Goal: Task Accomplishment & Management: Use online tool/utility

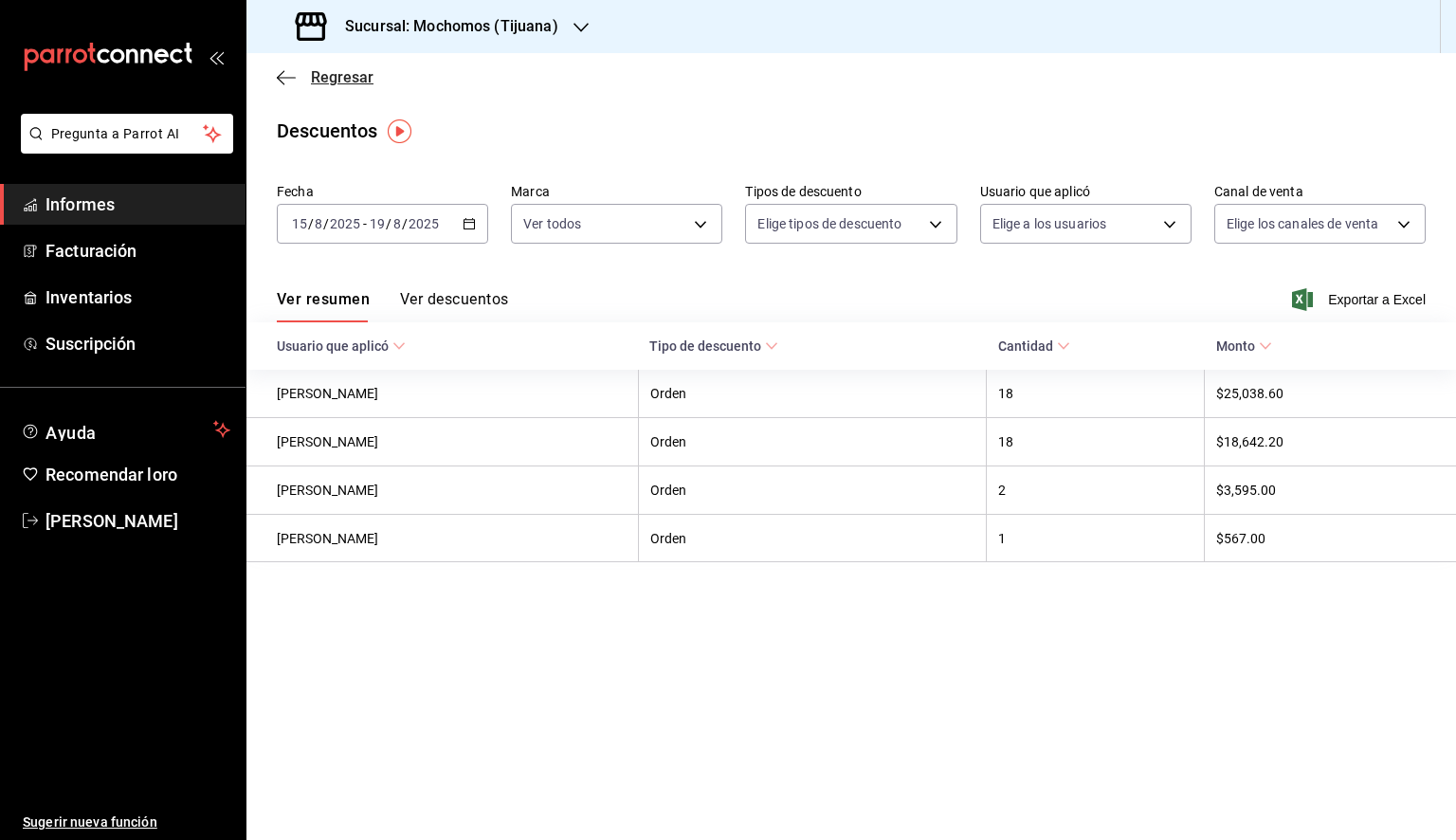
click at [287, 73] on icon "button" at bounding box center [286, 77] width 19 height 17
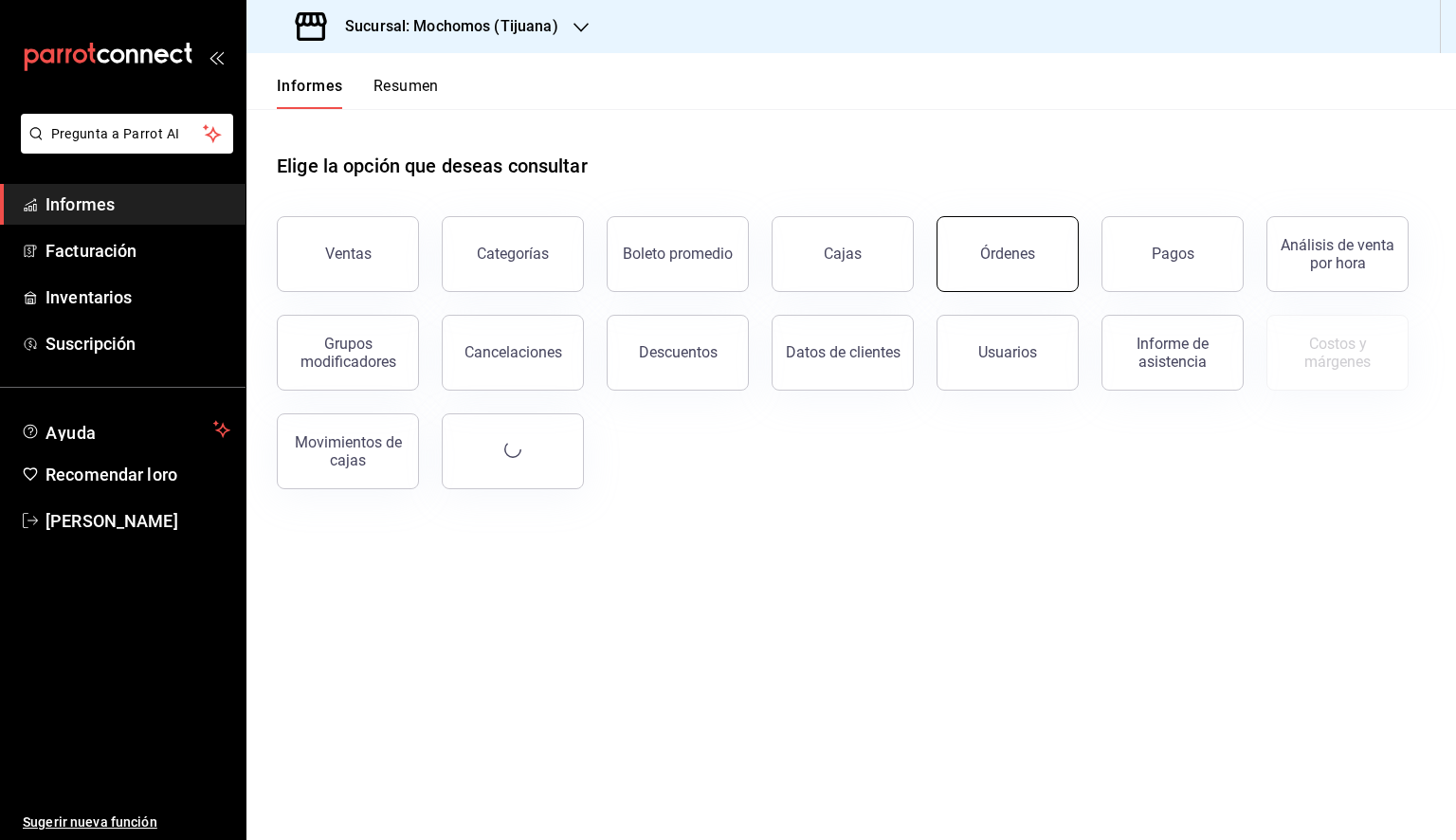
click at [1038, 251] on button "Órdenes" at bounding box center [1007, 254] width 142 height 75
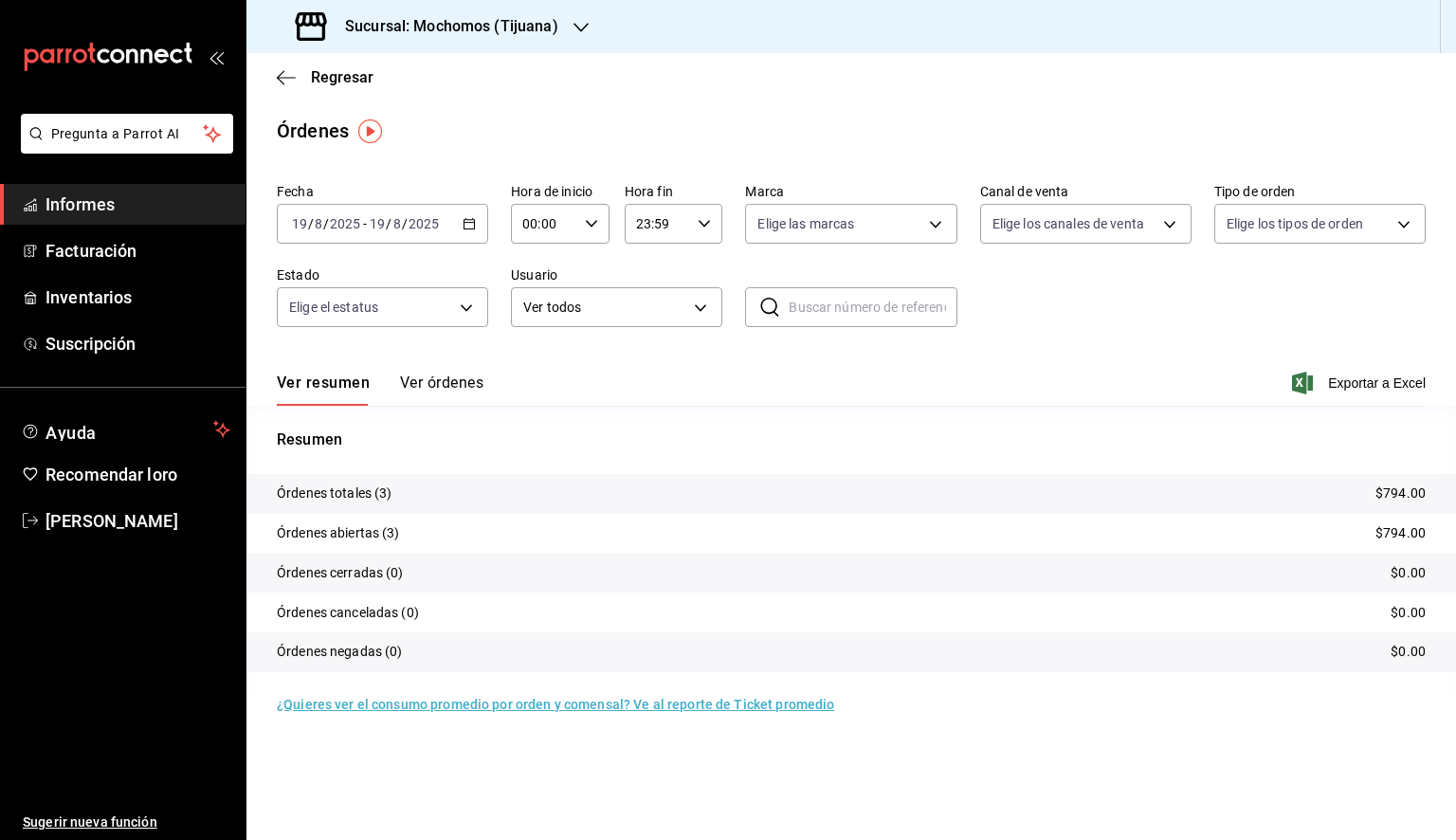
click at [463, 229] on icon "button" at bounding box center [468, 223] width 13 height 13
click at [358, 489] on font "Rango de fechas" at bounding box center [342, 493] width 100 height 15
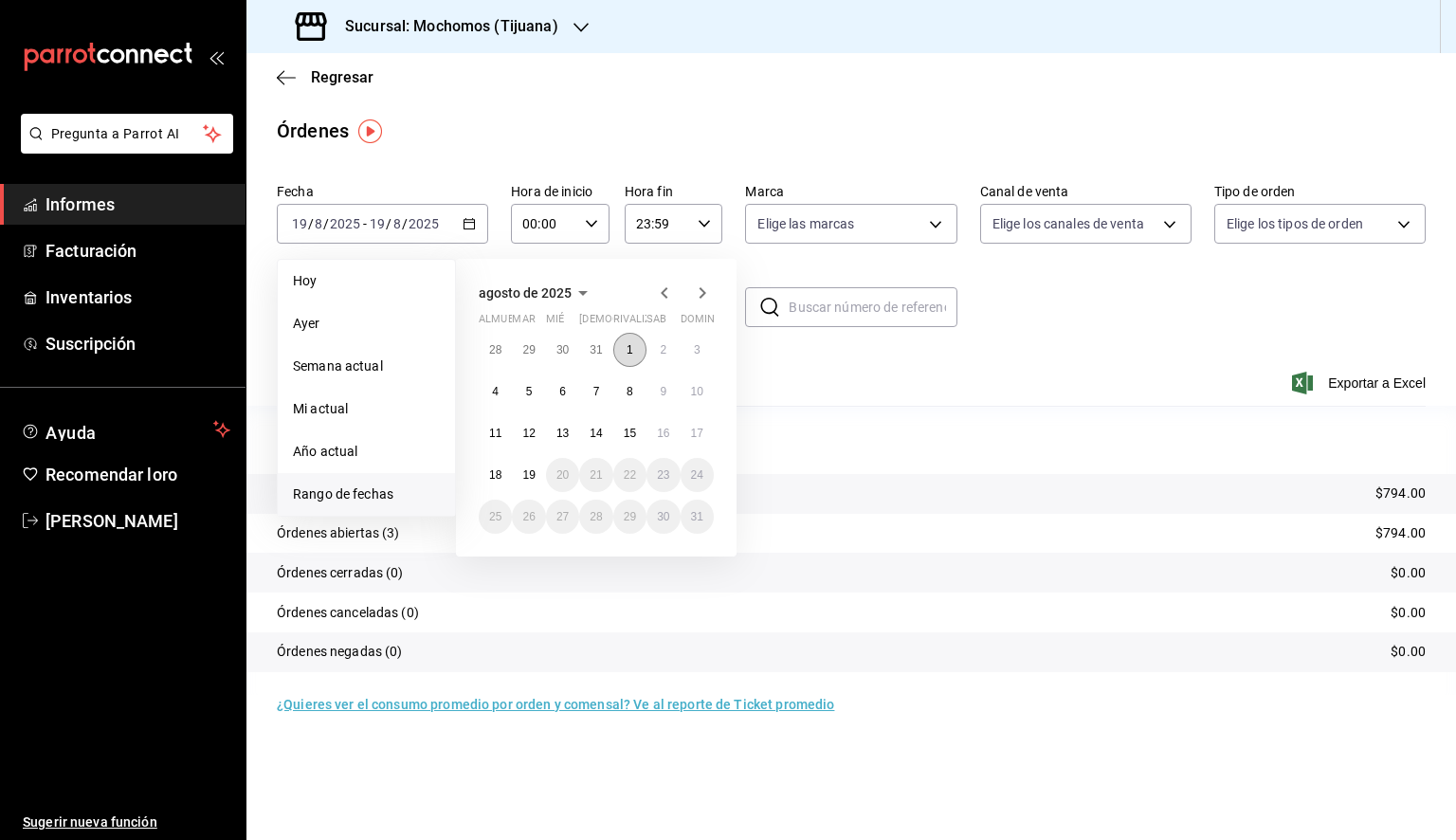
click at [626, 344] on font "1" at bounding box center [629, 350] width 7 height 13
click at [524, 481] on button "19" at bounding box center [528, 475] width 33 height 34
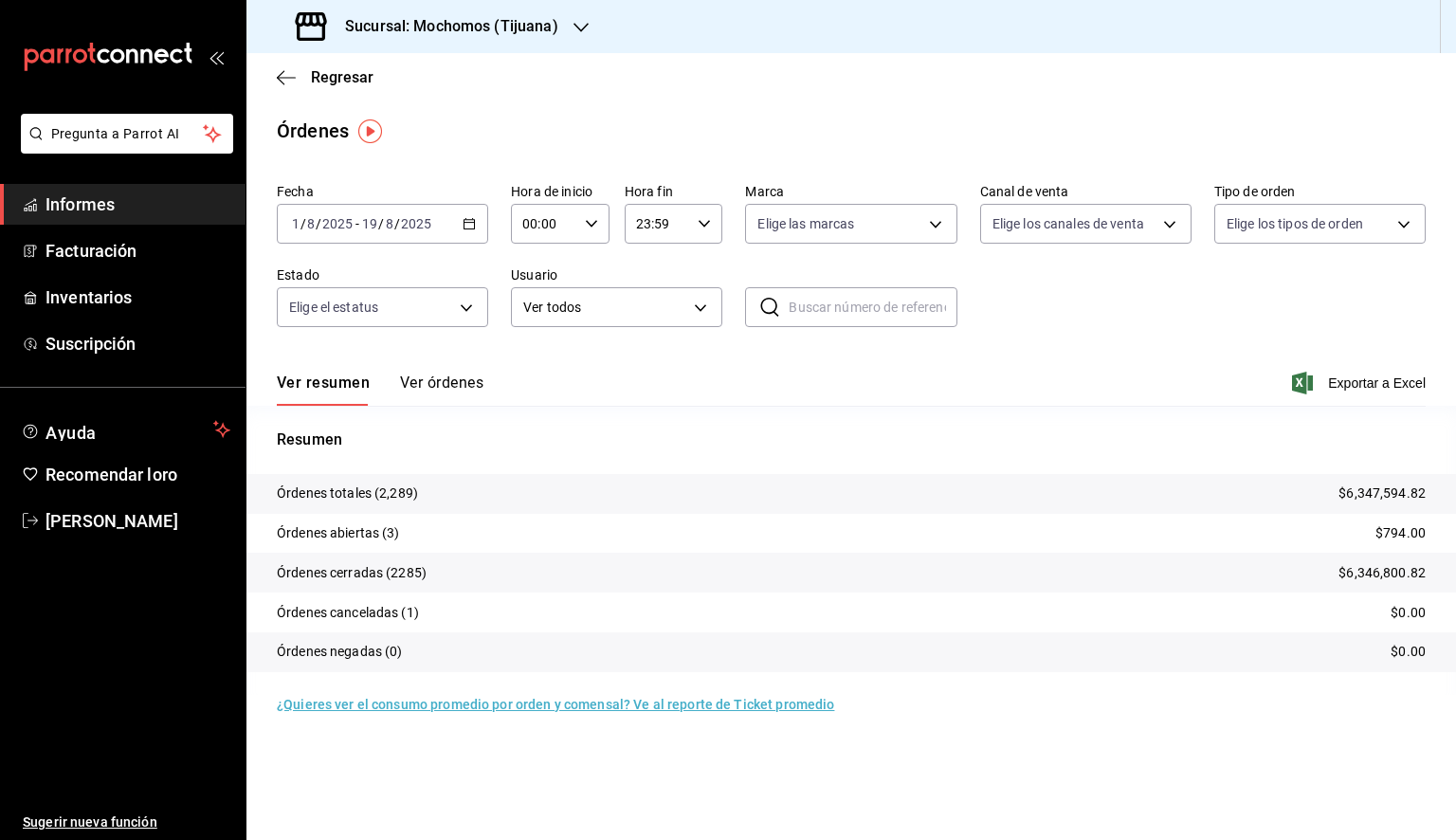
click at [577, 225] on input "00:00" at bounding box center [544, 223] width 66 height 38
click at [538, 324] on button "05" at bounding box center [536, 310] width 42 height 38
type input "05:00"
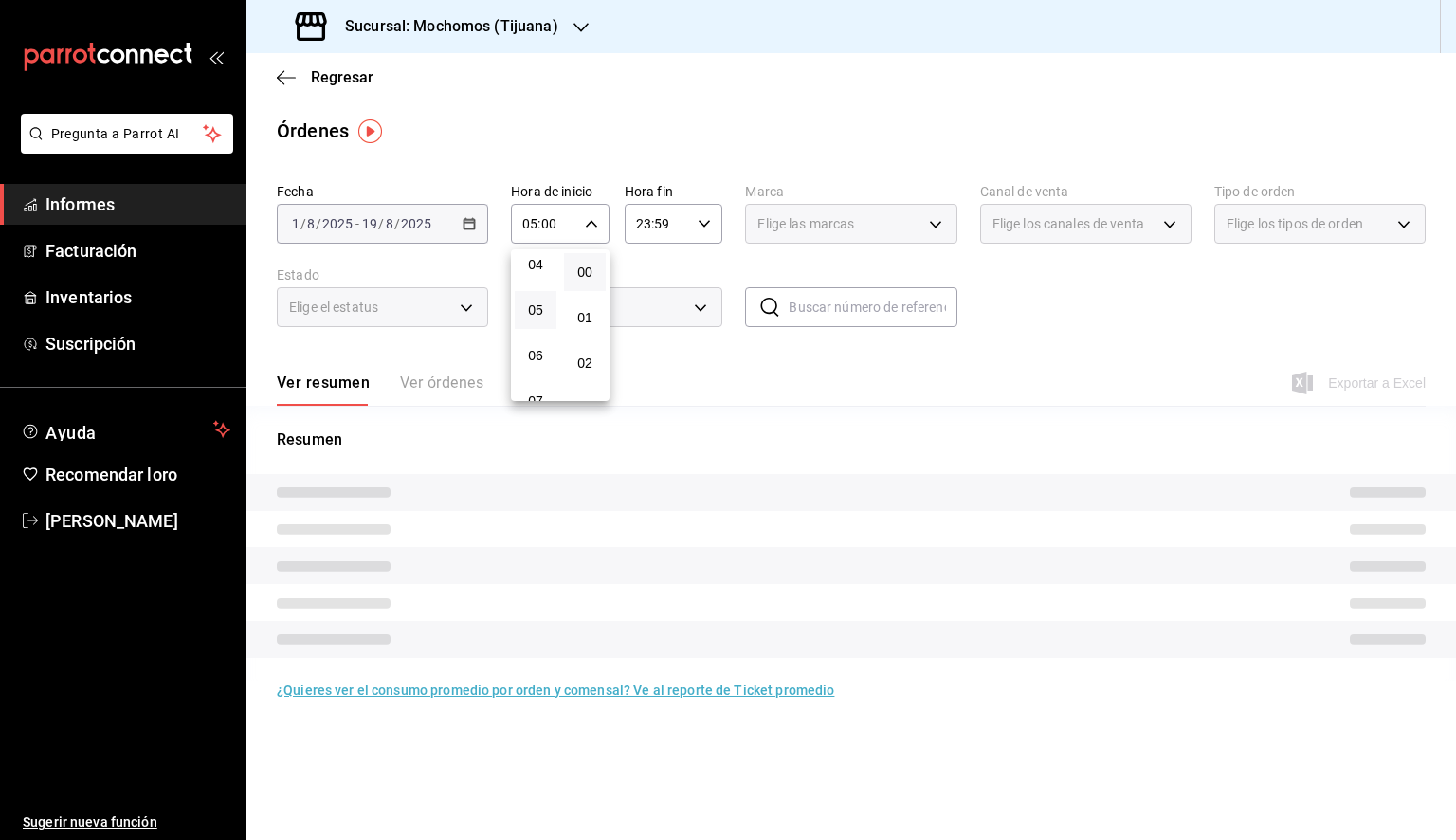
click at [689, 233] on div at bounding box center [728, 420] width 1456 height 840
click at [694, 229] on div "23:59 Hora fin" at bounding box center [673, 223] width 98 height 40
click at [648, 313] on font "05" at bounding box center [649, 310] width 15 height 15
click at [699, 277] on font "00" at bounding box center [698, 271] width 15 height 15
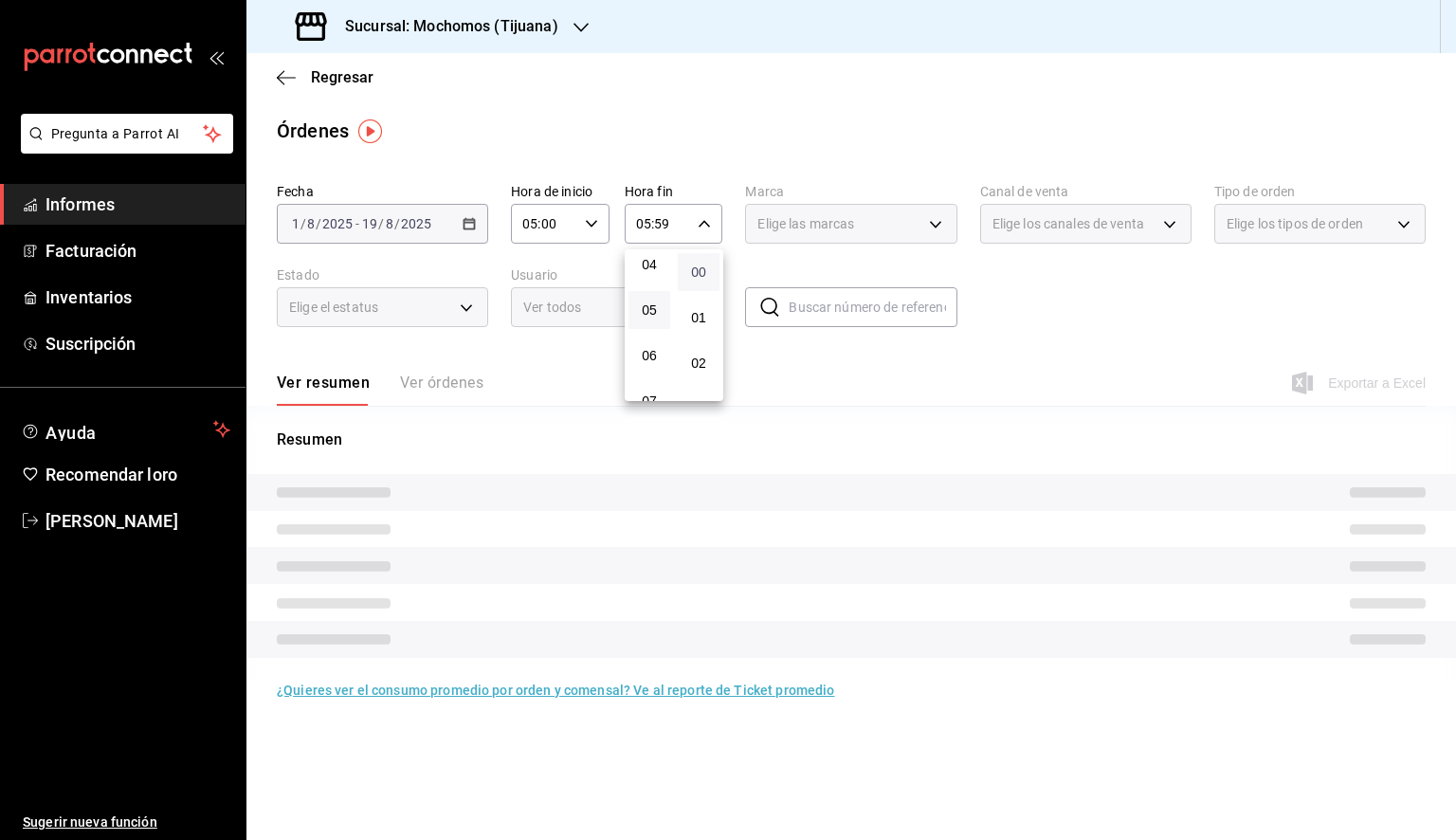
type input "05:00"
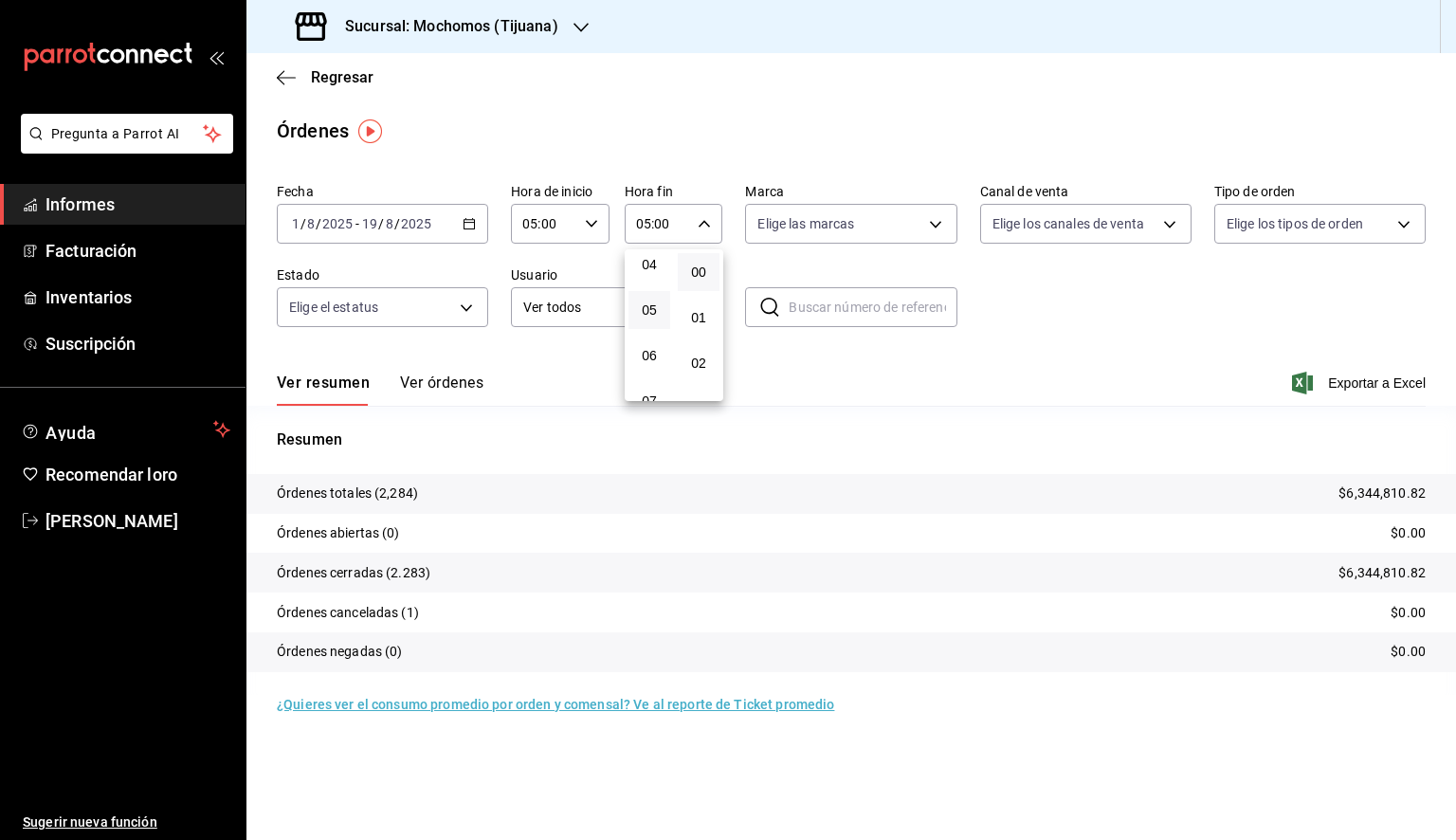
click at [856, 216] on div at bounding box center [728, 420] width 1456 height 840
click at [854, 224] on body "Pregunta a Parrot AI Informes Facturación Inventarios Suscripción Ayuda Recomen…" at bounding box center [728, 420] width 1456 height 840
click at [834, 306] on span "Ver todos" at bounding box center [826, 297] width 58 height 20
type input "c300ab0f-4e96-434a-ab79-9fec8b673c9f"
checkbox input "true"
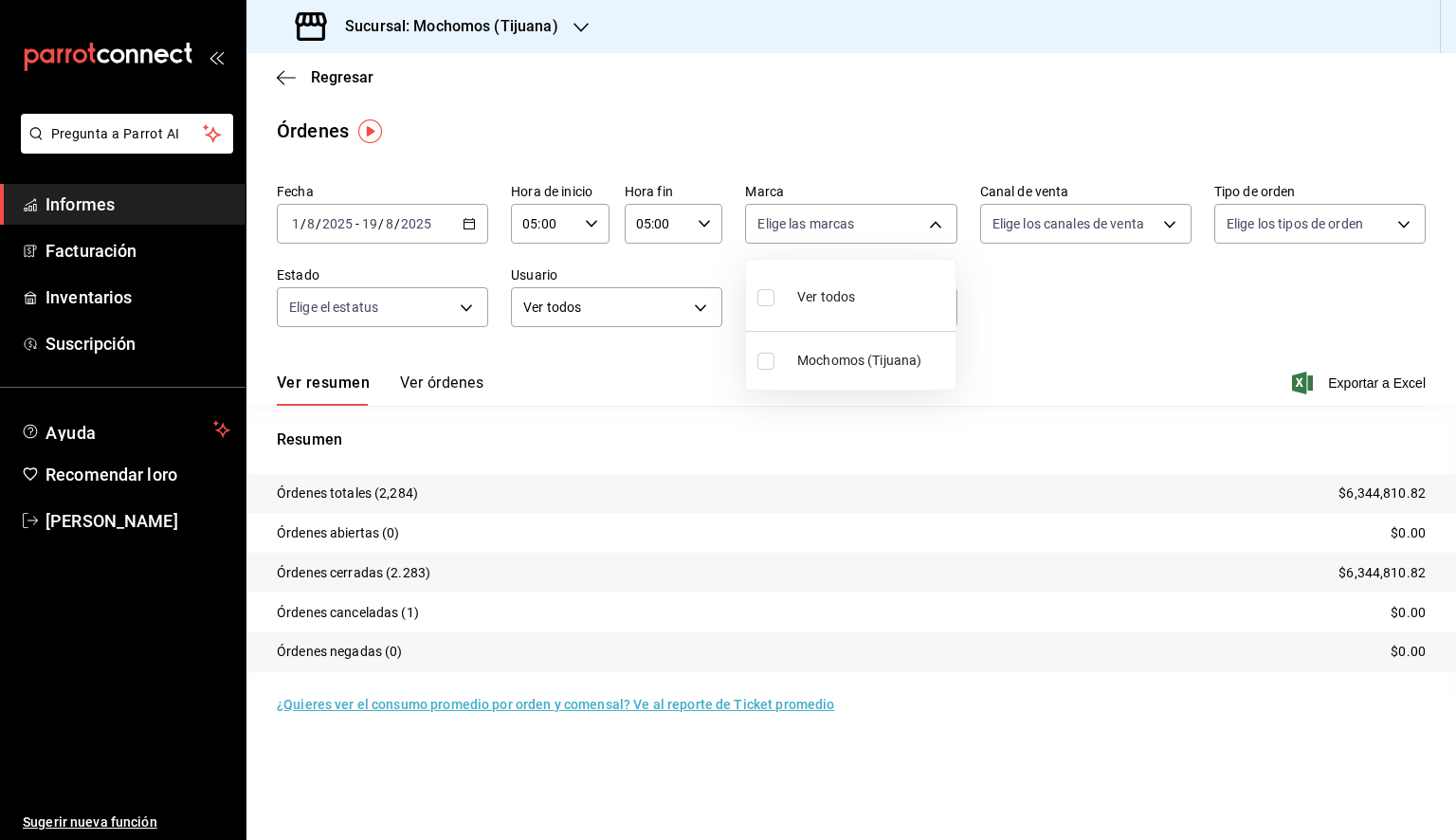
checkbox input "true"
click at [1124, 335] on div at bounding box center [728, 420] width 1456 height 840
click at [1363, 383] on font "Exportar a Excel" at bounding box center [1377, 382] width 97 height 15
click at [1339, 388] on font "Exportar a Excel" at bounding box center [1377, 382] width 97 height 15
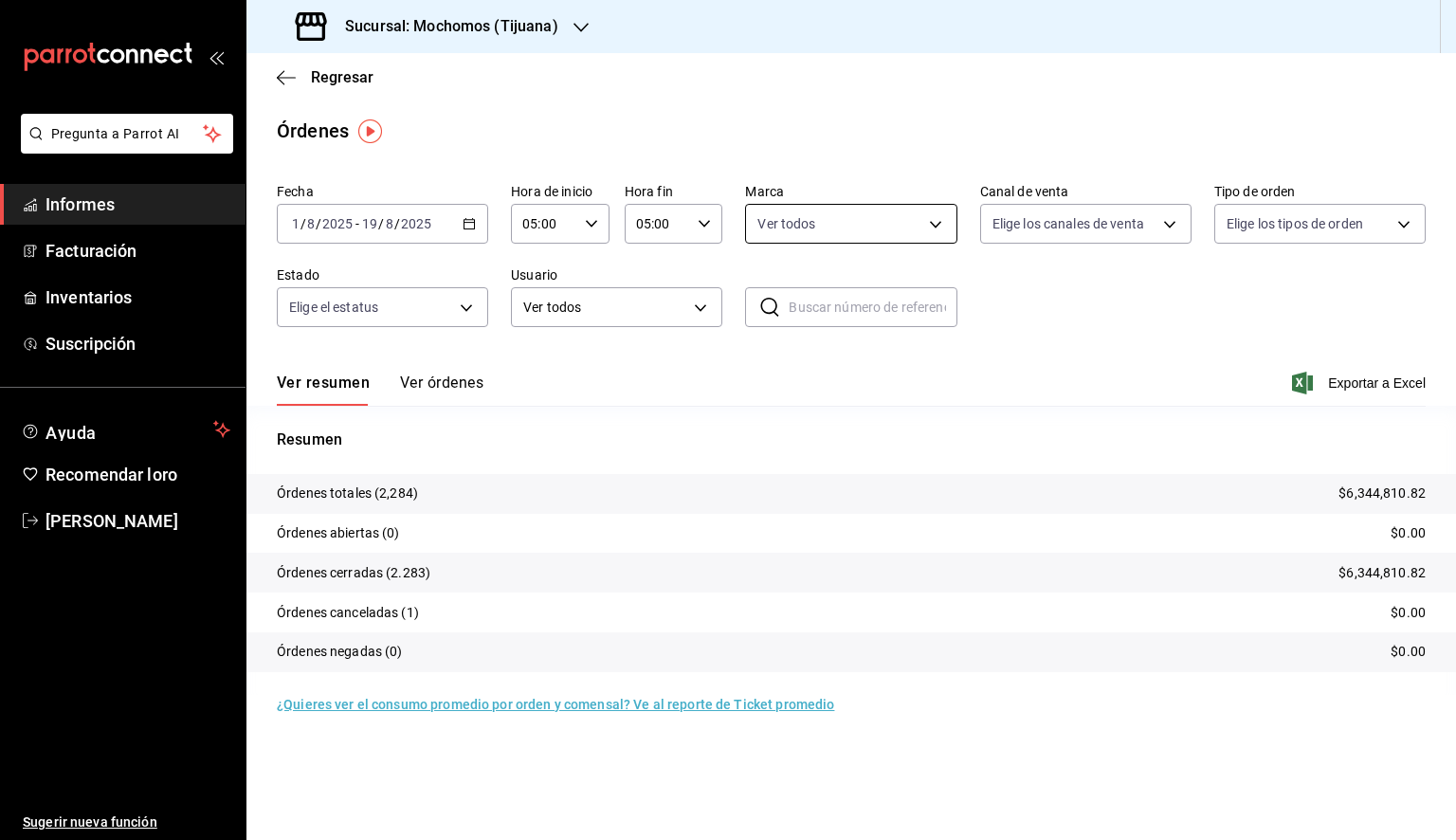
click at [890, 219] on body "Pregunta a Parrot AI Informes Facturación Inventarios Suscripción Ayuda Recomen…" at bounding box center [728, 420] width 1456 height 840
click at [890, 219] on div at bounding box center [728, 420] width 1456 height 840
click at [1374, 381] on font "Exportar a Excel" at bounding box center [1377, 382] width 97 height 15
click at [1350, 384] on font "Exportar a Excel" at bounding box center [1377, 382] width 97 height 15
click at [1301, 387] on icon "button" at bounding box center [1302, 382] width 21 height 23
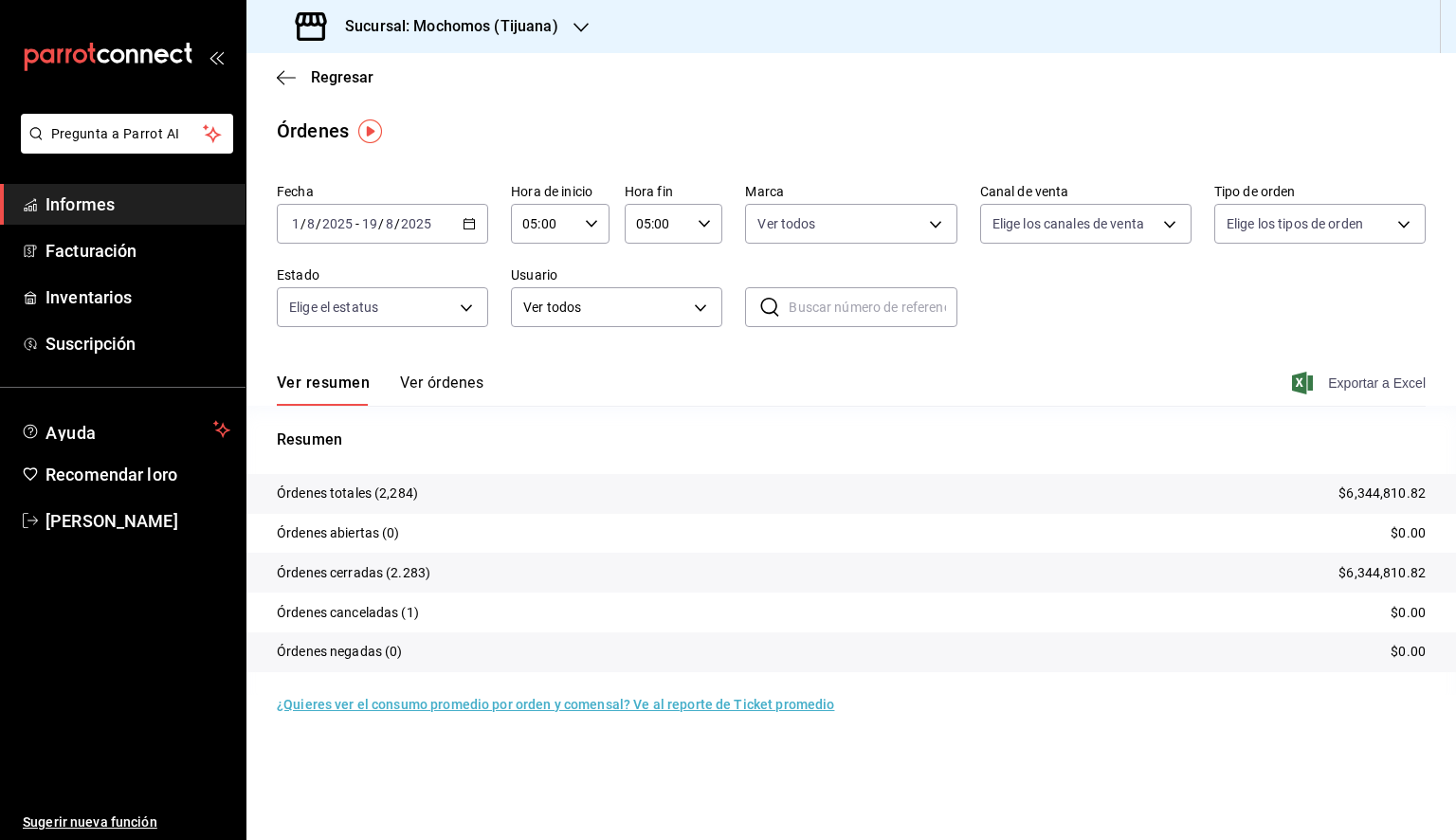
click at [1374, 381] on font "Exportar a Excel" at bounding box center [1377, 382] width 97 height 15
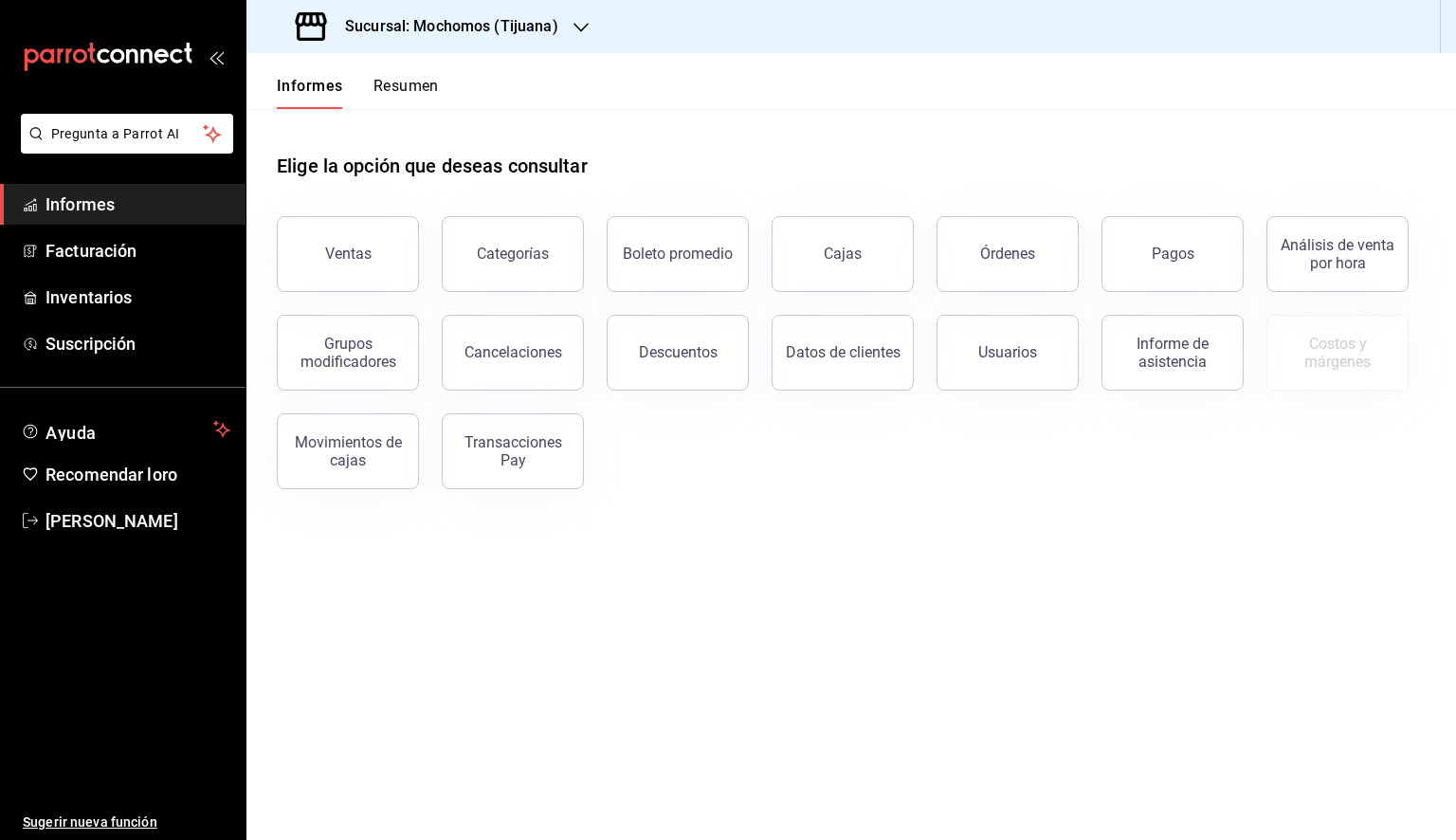
click at [119, 208] on span "Informes" at bounding box center [138, 205] width 185 height 26
drag, startPoint x: 119, startPoint y: 208, endPoint x: 120, endPoint y: 248, distance: 40.0
click at [120, 248] on ul "Informes Facturación Inventarios Suscripción" at bounding box center [122, 273] width 245 height 180
click at [120, 248] on font "Facturación" at bounding box center [91, 251] width 91 height 20
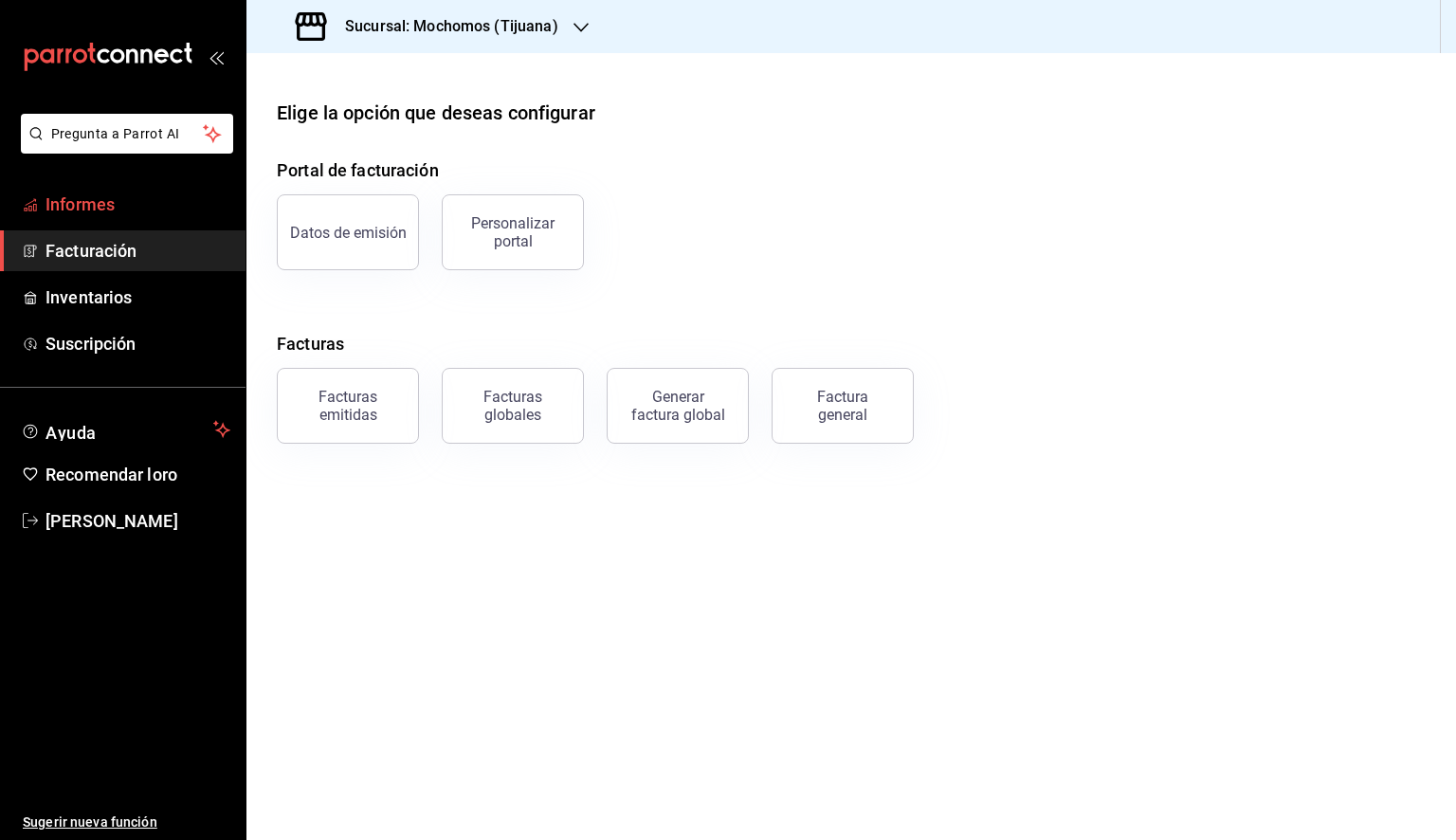
click at [99, 196] on font "Informes" at bounding box center [80, 205] width 69 height 20
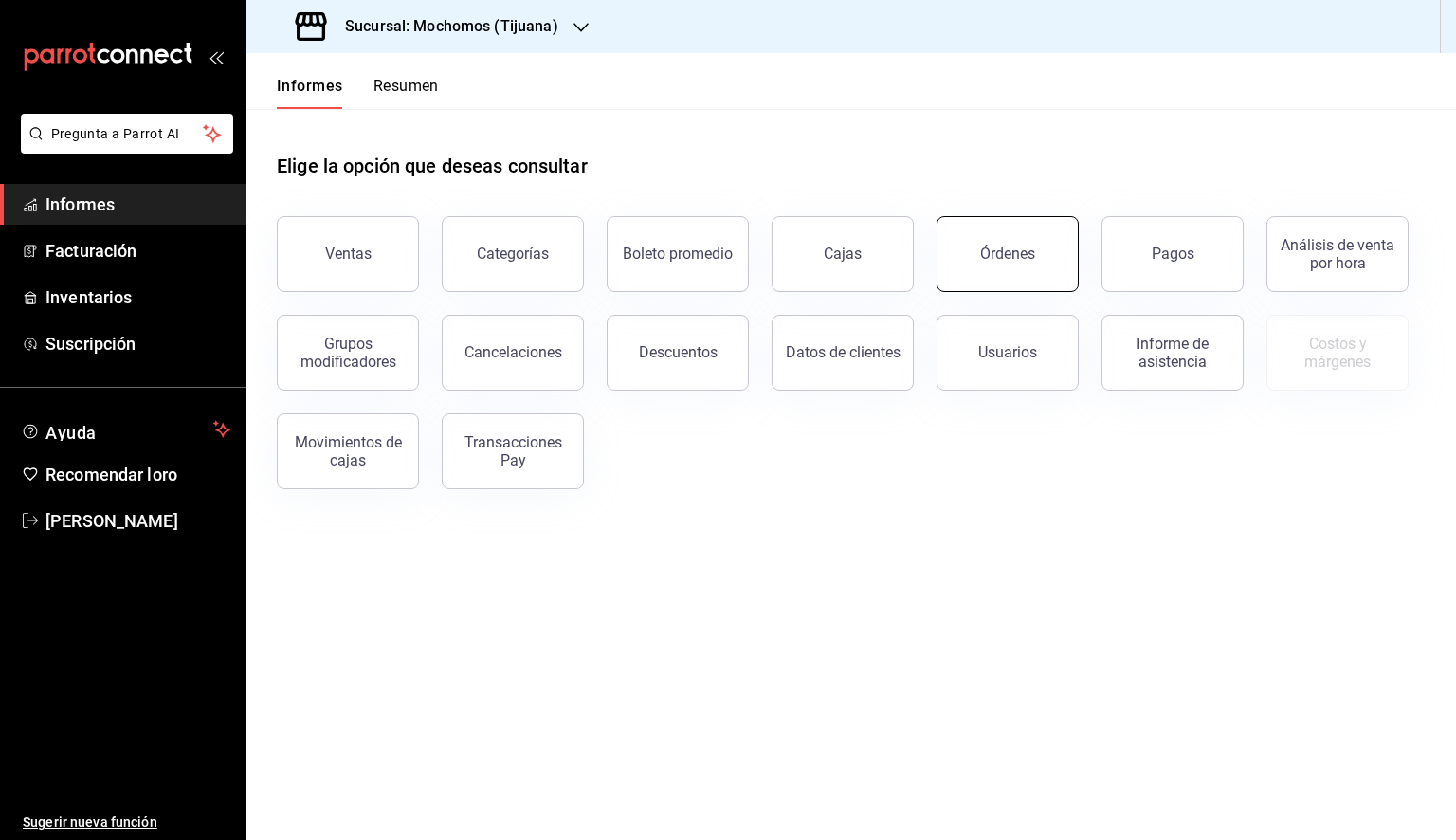
click at [1034, 252] on button "Órdenes" at bounding box center [1007, 254] width 142 height 75
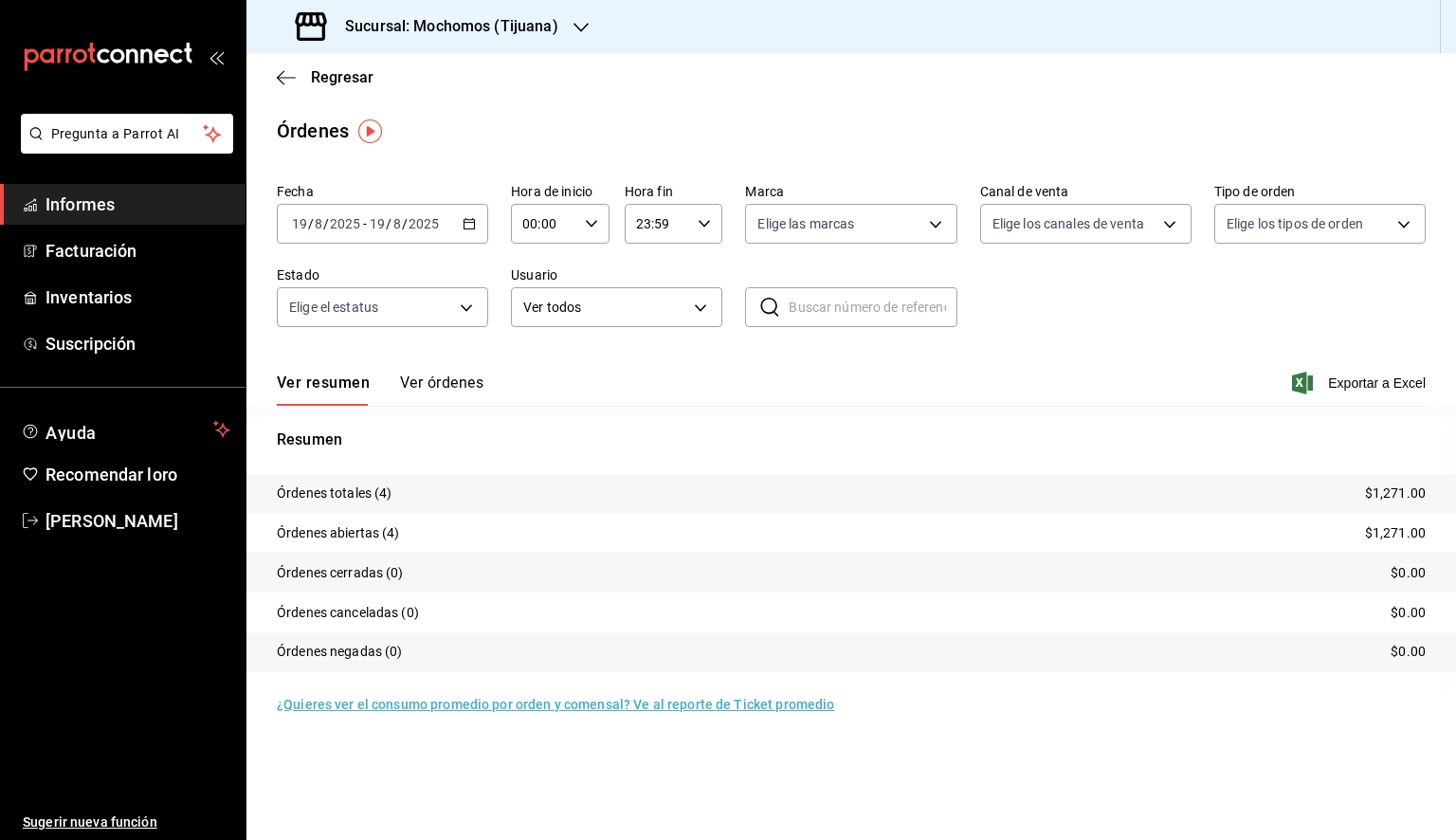
click at [474, 223] on icon "button" at bounding box center [468, 223] width 13 height 13
click at [371, 498] on font "Rango de fechas" at bounding box center [342, 493] width 100 height 15
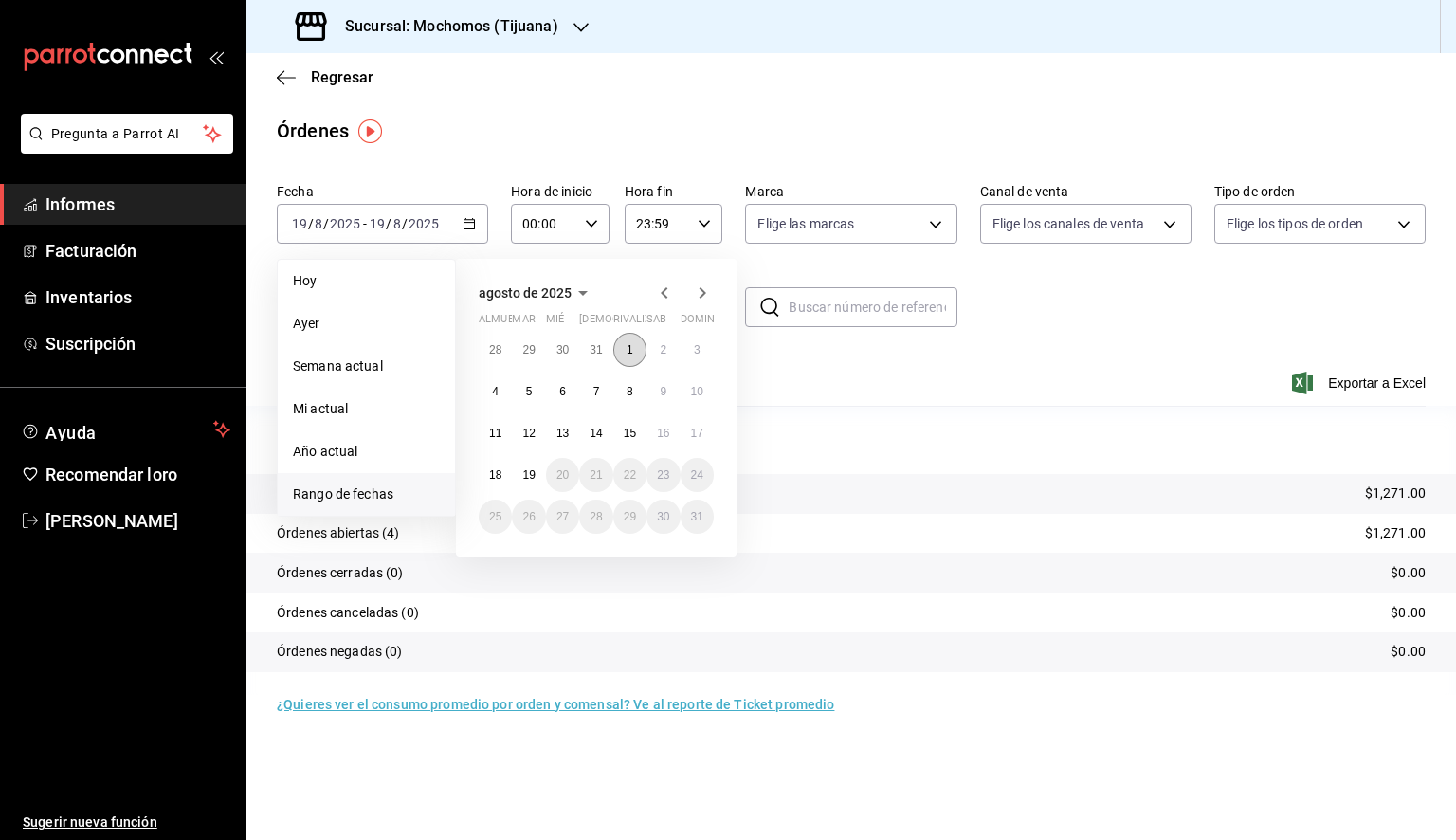
click at [628, 362] on button "1" at bounding box center [629, 350] width 33 height 34
click at [532, 476] on font "19" at bounding box center [528, 475] width 12 height 13
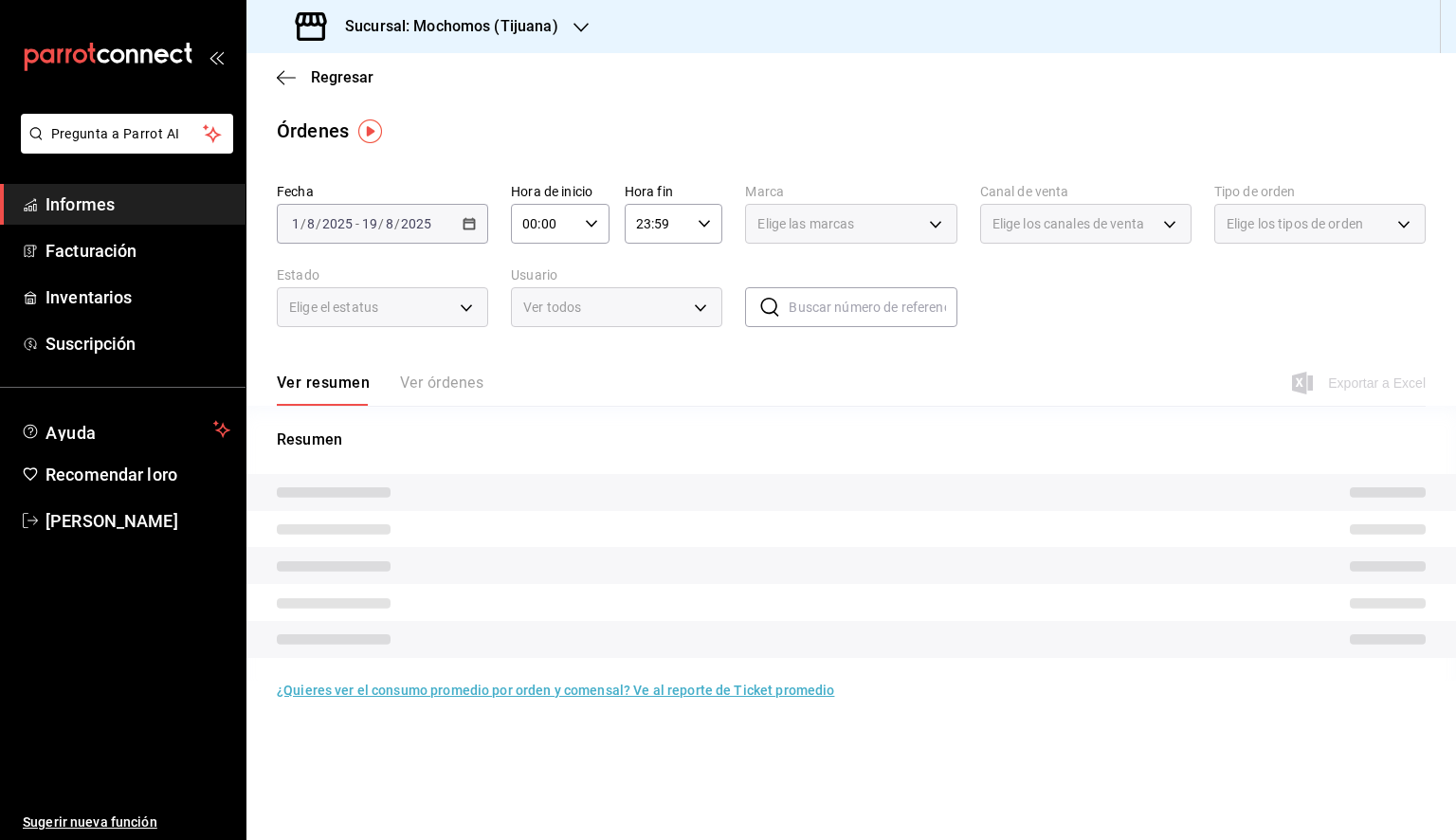
click at [595, 225] on icon "button" at bounding box center [591, 223] width 13 height 13
drag, startPoint x: 544, startPoint y: 321, endPoint x: 543, endPoint y: 336, distance: 15.0
click at [543, 337] on button "01" at bounding box center [536, 318] width 42 height 38
drag, startPoint x: 534, startPoint y: 327, endPoint x: 542, endPoint y: 276, distance: 51.6
click at [542, 276] on div "00 01 02 03 04 05 06 07 08 09 10 11 12 13 14 15 16 17 18 19 20 21 22 23" at bounding box center [536, 325] width 50 height 152
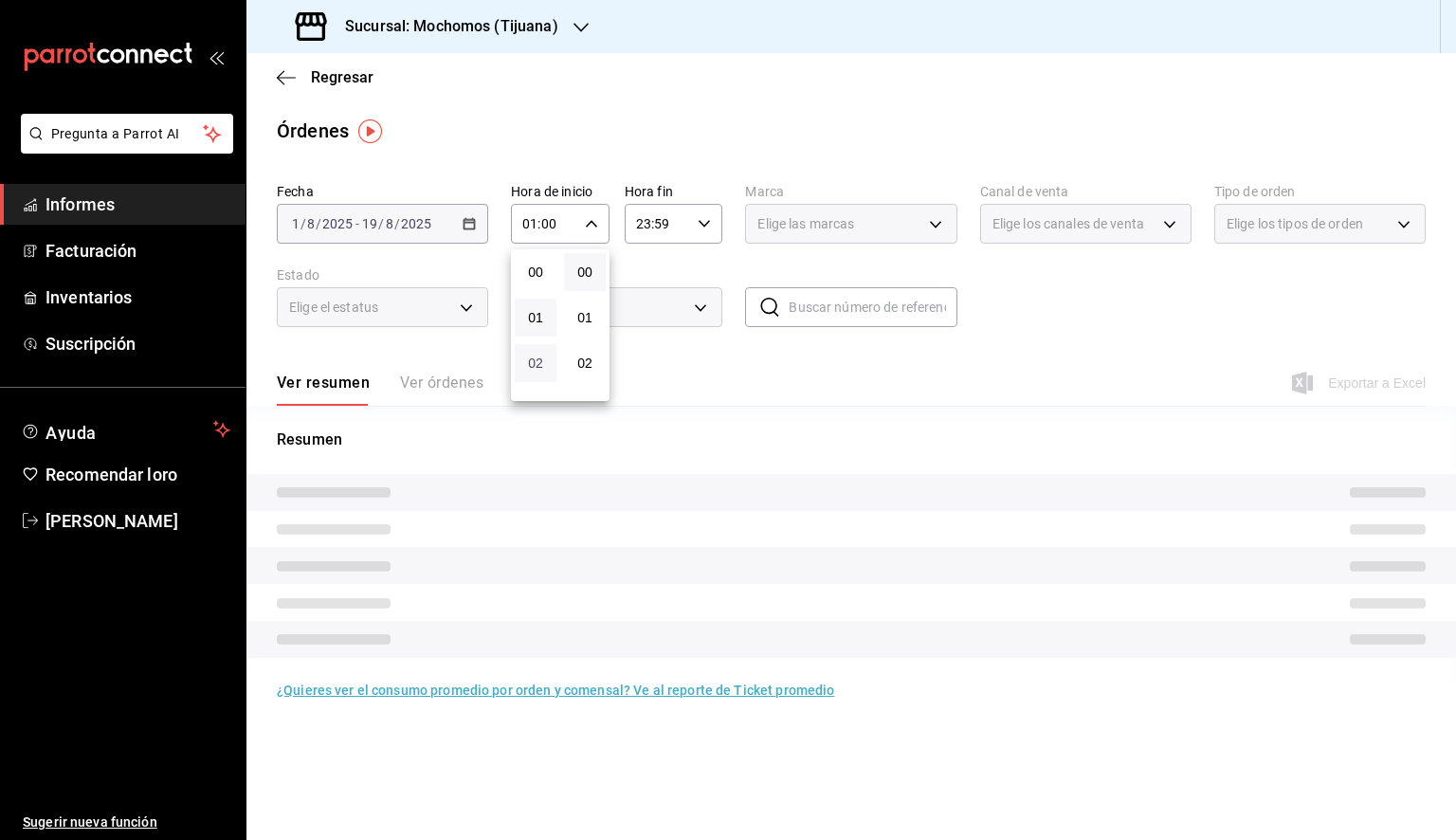
click at [538, 362] on font "02" at bounding box center [535, 362] width 15 height 15
click at [537, 386] on div "02" at bounding box center [536, 363] width 50 height 46
drag, startPoint x: 541, startPoint y: 275, endPoint x: 584, endPoint y: 252, distance: 48.8
click at [543, 380] on div "00 01 02 03 04 05 06 07 08 09 10 11 12 13 14 15 16 17 18 19 20 21 22 23" at bounding box center [536, 325] width 50 height 152
click at [537, 322] on font "01" at bounding box center [535, 317] width 15 height 15
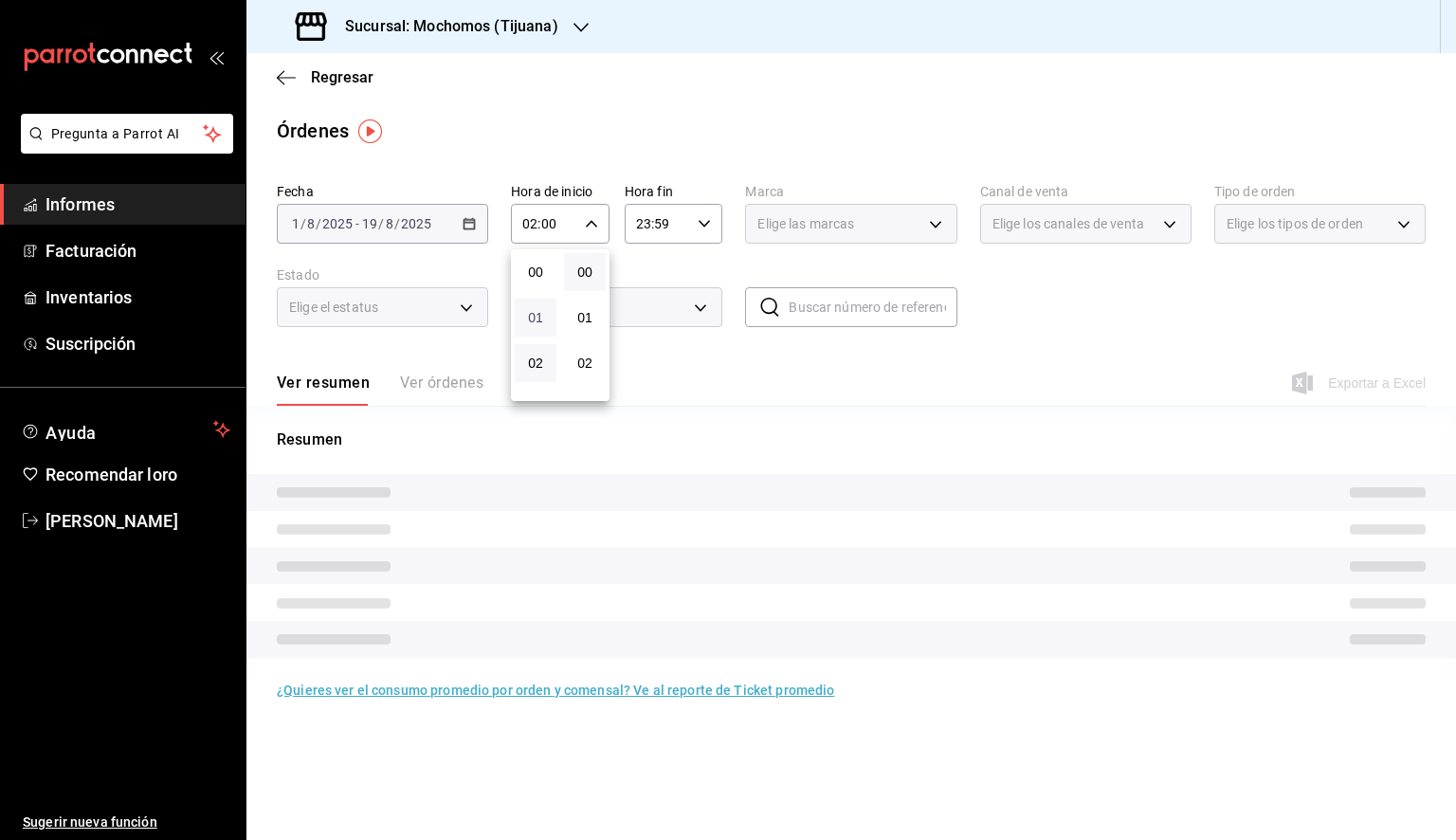
type input "01:00"
click at [535, 349] on font "05" at bounding box center [535, 348] width 15 height 15
type input "05:00"
click at [694, 222] on div at bounding box center [728, 420] width 1456 height 840
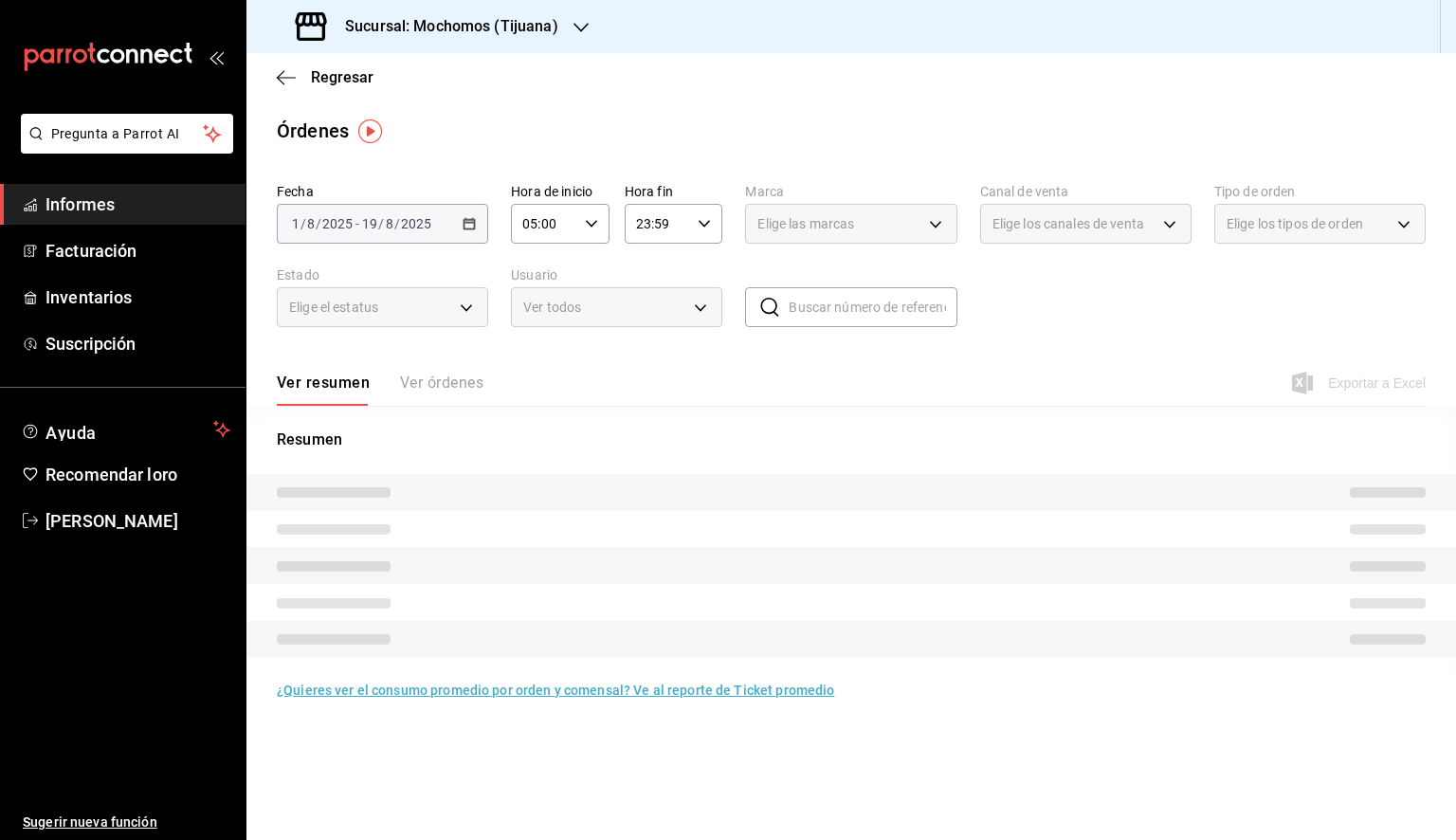
click at [703, 226] on icon "button" at bounding box center [704, 223] width 13 height 13
click at [655, 331] on font "22" at bounding box center [649, 333] width 15 height 15
type input "22:59"
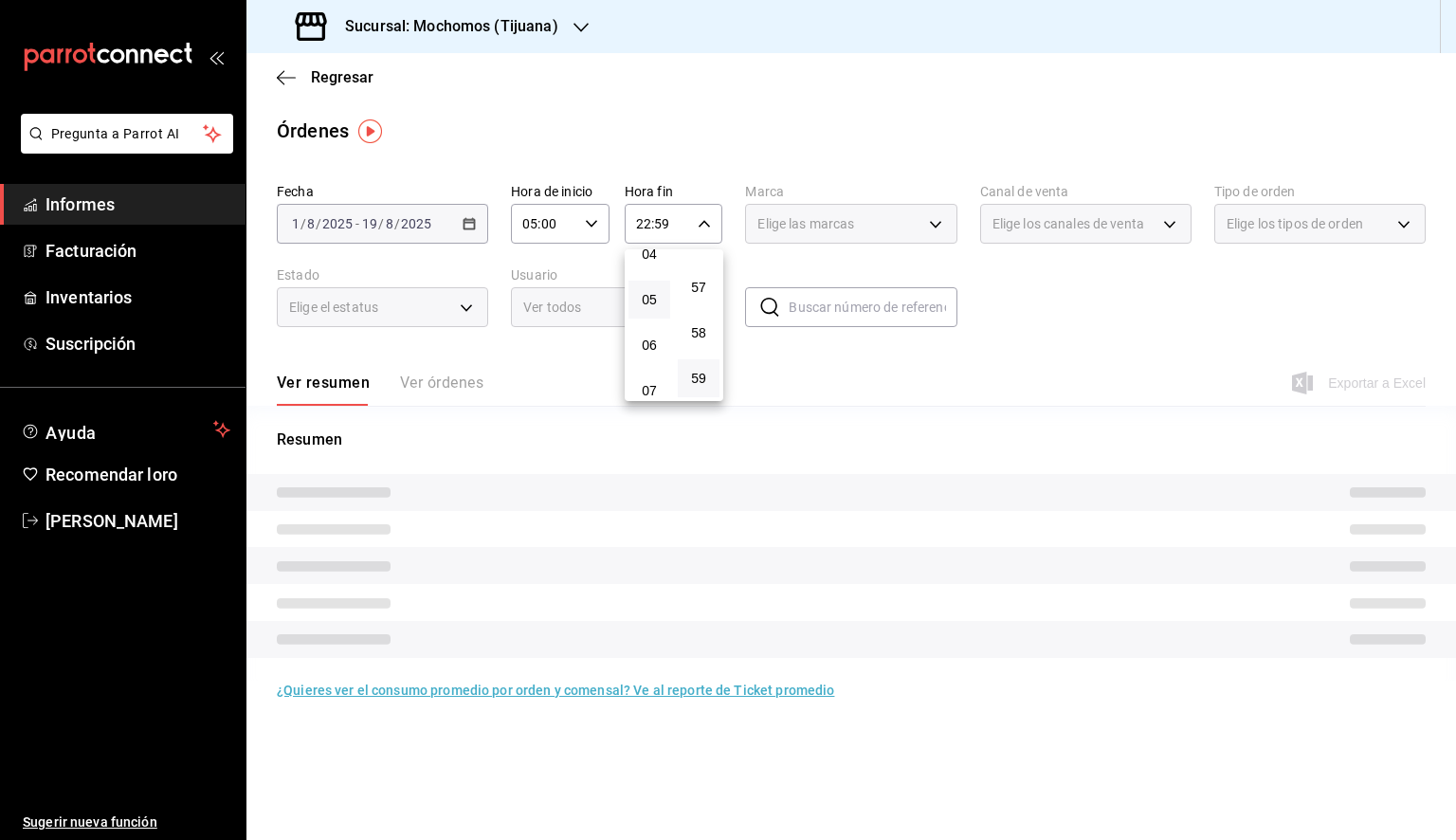
click at [648, 315] on button "05" at bounding box center [649, 300] width 42 height 38
click at [701, 335] on font "58" at bounding box center [698, 333] width 15 height 15
type input "05:58"
click at [706, 280] on span "00" at bounding box center [698, 271] width 19 height 15
type input "05:00"
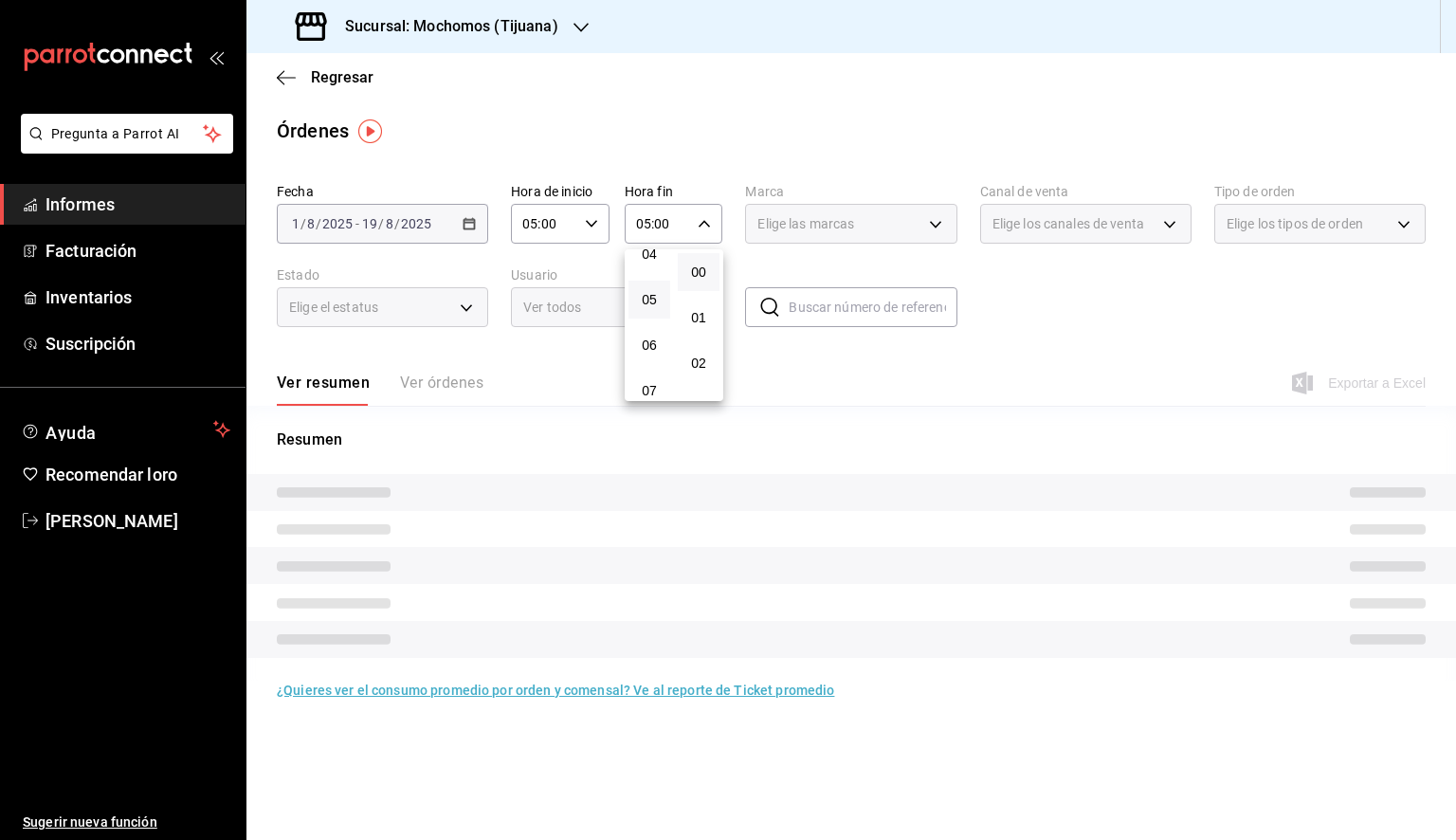
click at [831, 221] on div at bounding box center [728, 420] width 1456 height 840
click at [831, 221] on font "Elige las marcas" at bounding box center [805, 223] width 96 height 15
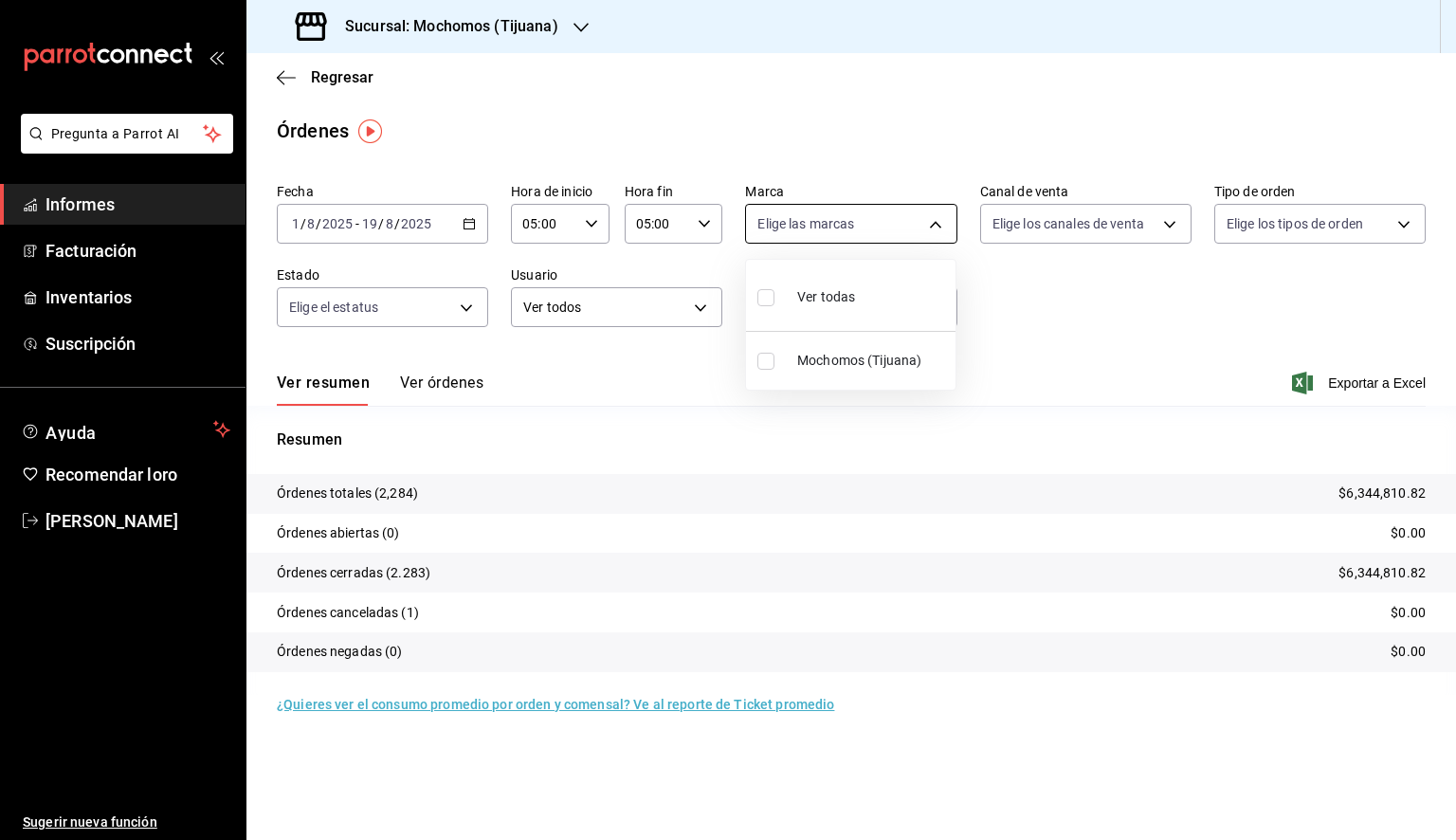
click at [940, 227] on body "Pregunta a Parrot AI Informes Facturación Inventarios Suscripción Ayuda Recomen…" at bounding box center [728, 420] width 1456 height 840
click at [883, 302] on li "Ver todos" at bounding box center [851, 295] width 209 height 56
type input "c300ab0f-4e96-434a-ab79-9fec8b673c9f"
checkbox input "true"
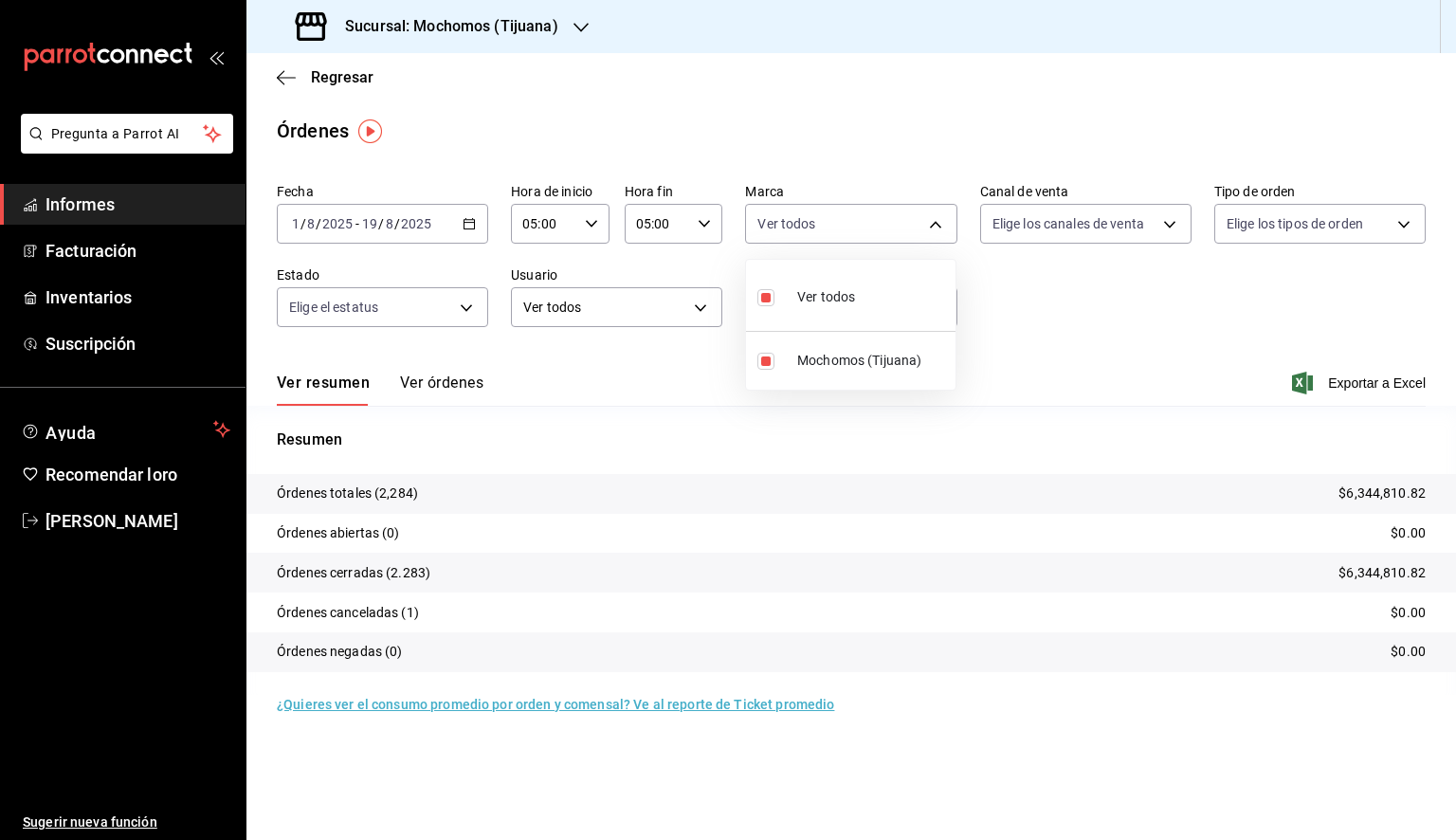
click at [1113, 399] on div at bounding box center [728, 420] width 1456 height 840
click at [1341, 378] on font "Exportar a Excel" at bounding box center [1377, 382] width 97 height 15
click at [1358, 385] on font "Exportar a Excel" at bounding box center [1377, 382] width 97 height 15
click at [1331, 389] on font "Exportar a Excel" at bounding box center [1377, 382] width 97 height 15
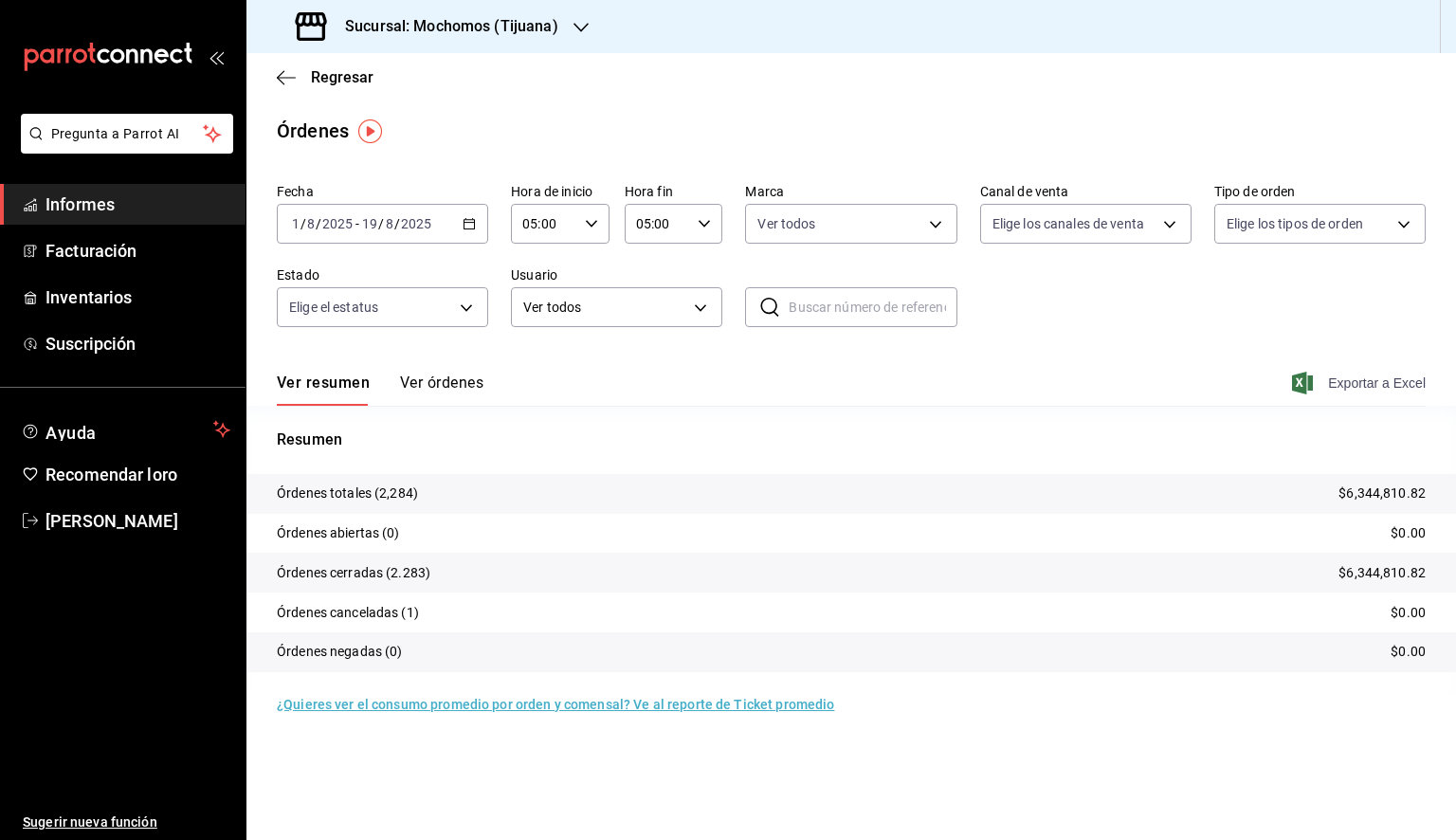
click at [1331, 389] on font "Exportar a Excel" at bounding box center [1377, 382] width 97 height 15
click at [1331, 389] on div "Exportar a Excel" at bounding box center [1362, 382] width 126 height 17
click at [1012, 779] on main "Regresar Órdenes Fecha 2025-08-01 1 / 8 / 2025 - 2025-08-19 19 / 8 / 2025 Hora …" at bounding box center [851, 446] width 1210 height 787
click at [1034, 703] on div "Fecha 2025-08-01 1 / 8 / 2025 - 2025-08-19 19 / 8 / 2025 Hora de inicio 05:00 H…" at bounding box center [851, 445] width 1210 height 539
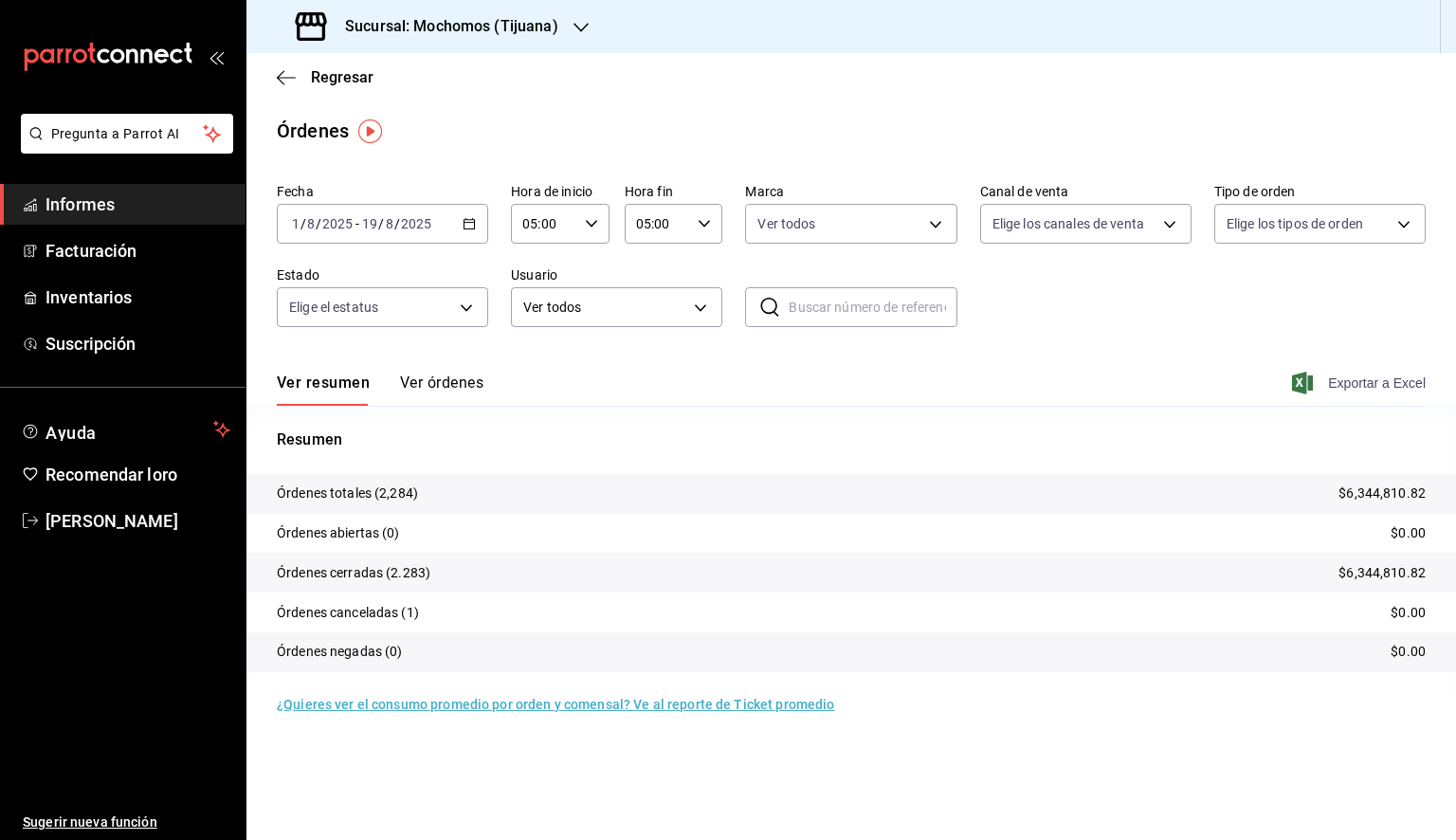
click at [1373, 390] on font "Exportar a Excel" at bounding box center [1377, 382] width 97 height 15
click at [1366, 390] on font "Exportar a Excel" at bounding box center [1377, 382] width 97 height 15
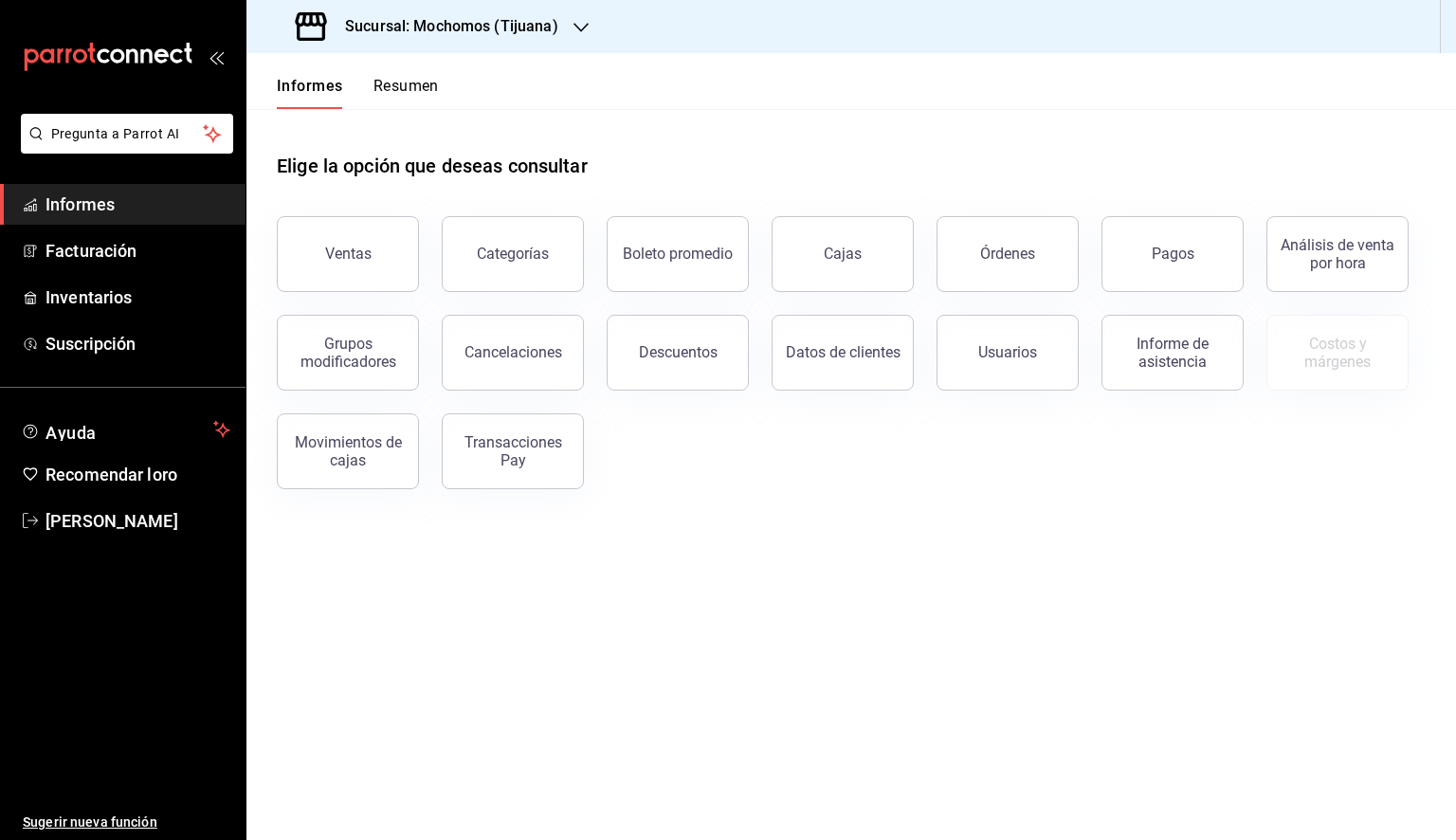
click at [217, 53] on icon "abrir_cajón_menú" at bounding box center [215, 57] width 15 height 15
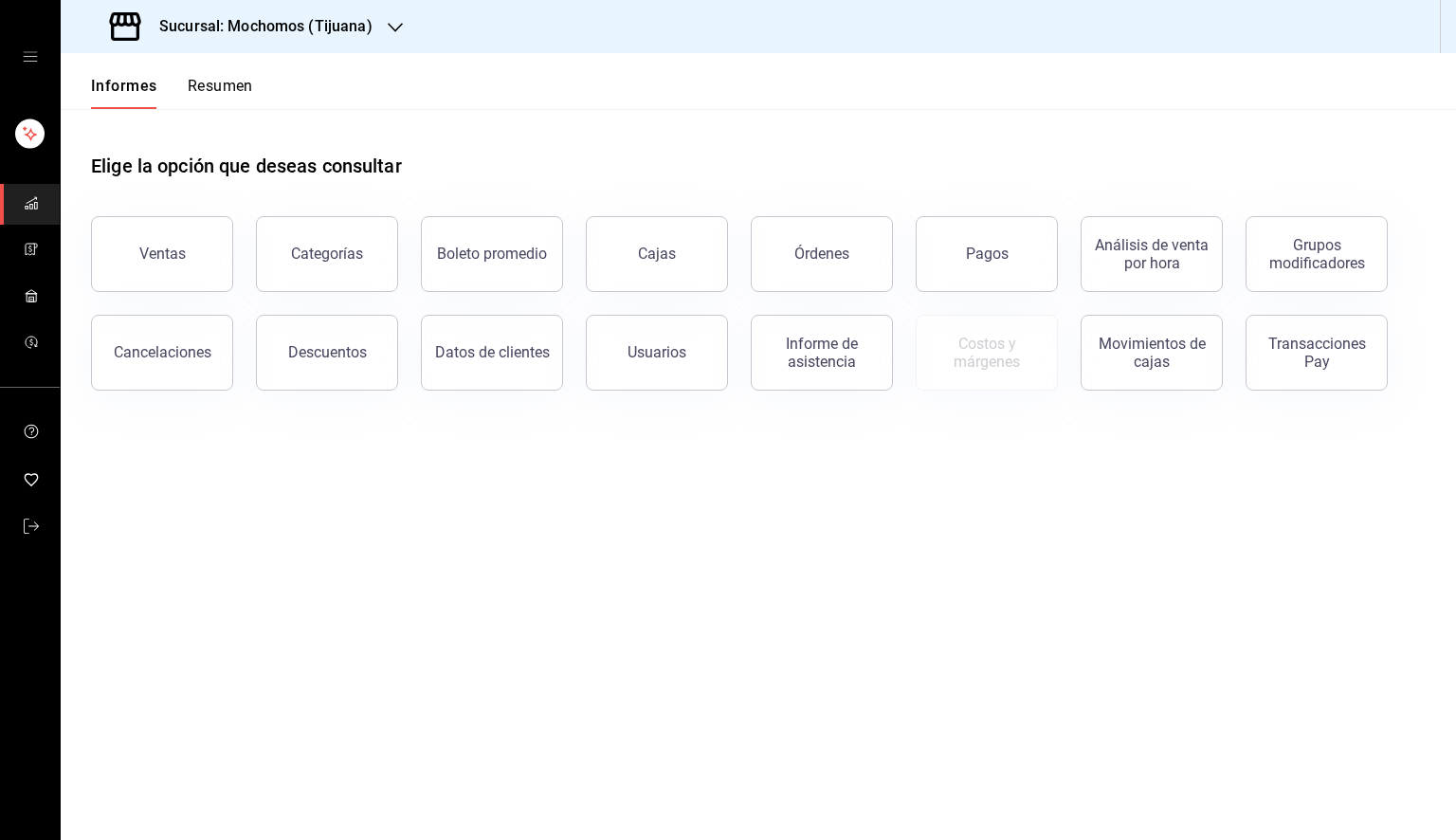
click at [379, 30] on div "Sucursal: Mochomos (Tijuana)" at bounding box center [242, 26] width 334 height 53
click at [379, 30] on div at bounding box center [728, 420] width 1456 height 840
click at [35, 59] on icon "open drawer" at bounding box center [30, 57] width 15 height 15
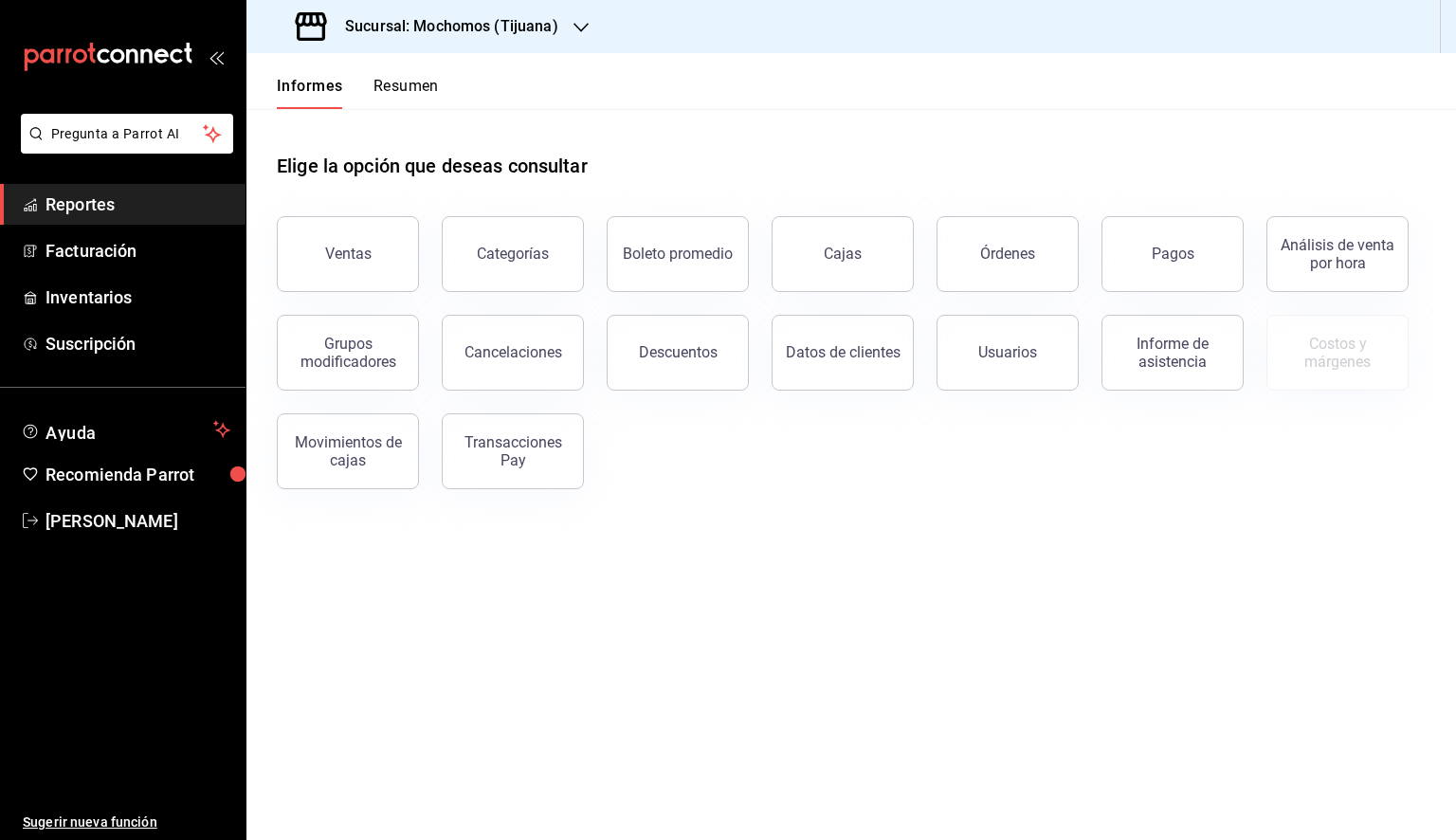
click at [500, 26] on font "Sucursal: Mochomos (Tijuana)" at bounding box center [452, 26] width 213 height 18
click at [346, 122] on font "Mochomos (Tijuana)" at bounding box center [324, 123] width 124 height 15
click at [557, 27] on font "Sucursal: Mochomos (Tijuana)" at bounding box center [452, 26] width 213 height 18
click at [385, 87] on div "Animal (Tijuana)" at bounding box center [389, 82] width 254 height 20
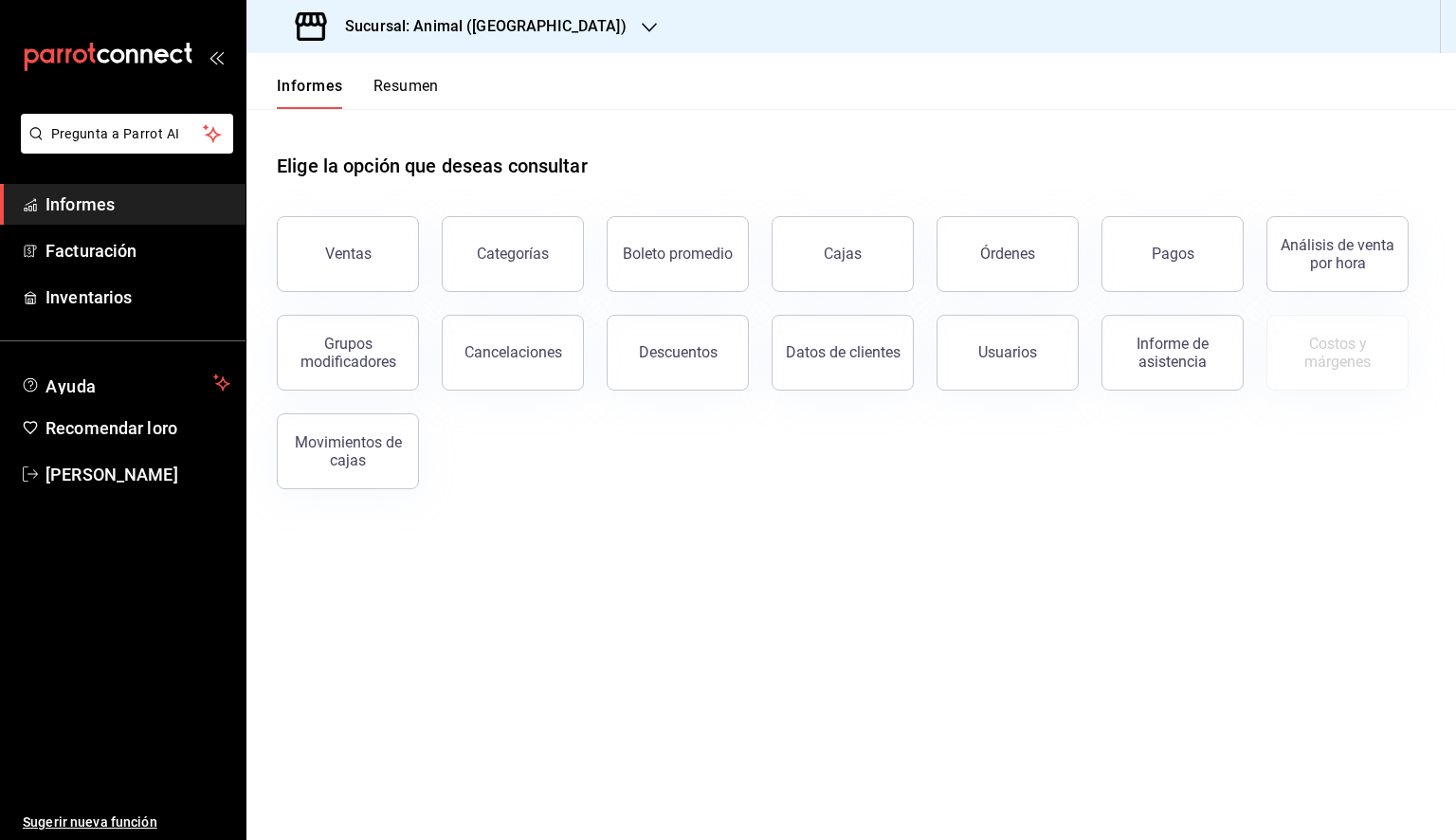
click at [497, 26] on font "Sucursal: Animal (Tijuana)" at bounding box center [486, 26] width 282 height 18
click at [368, 118] on font "Mochomos (Tijuana)" at bounding box center [324, 123] width 124 height 15
click at [1025, 260] on font "Órdenes" at bounding box center [1007, 253] width 55 height 18
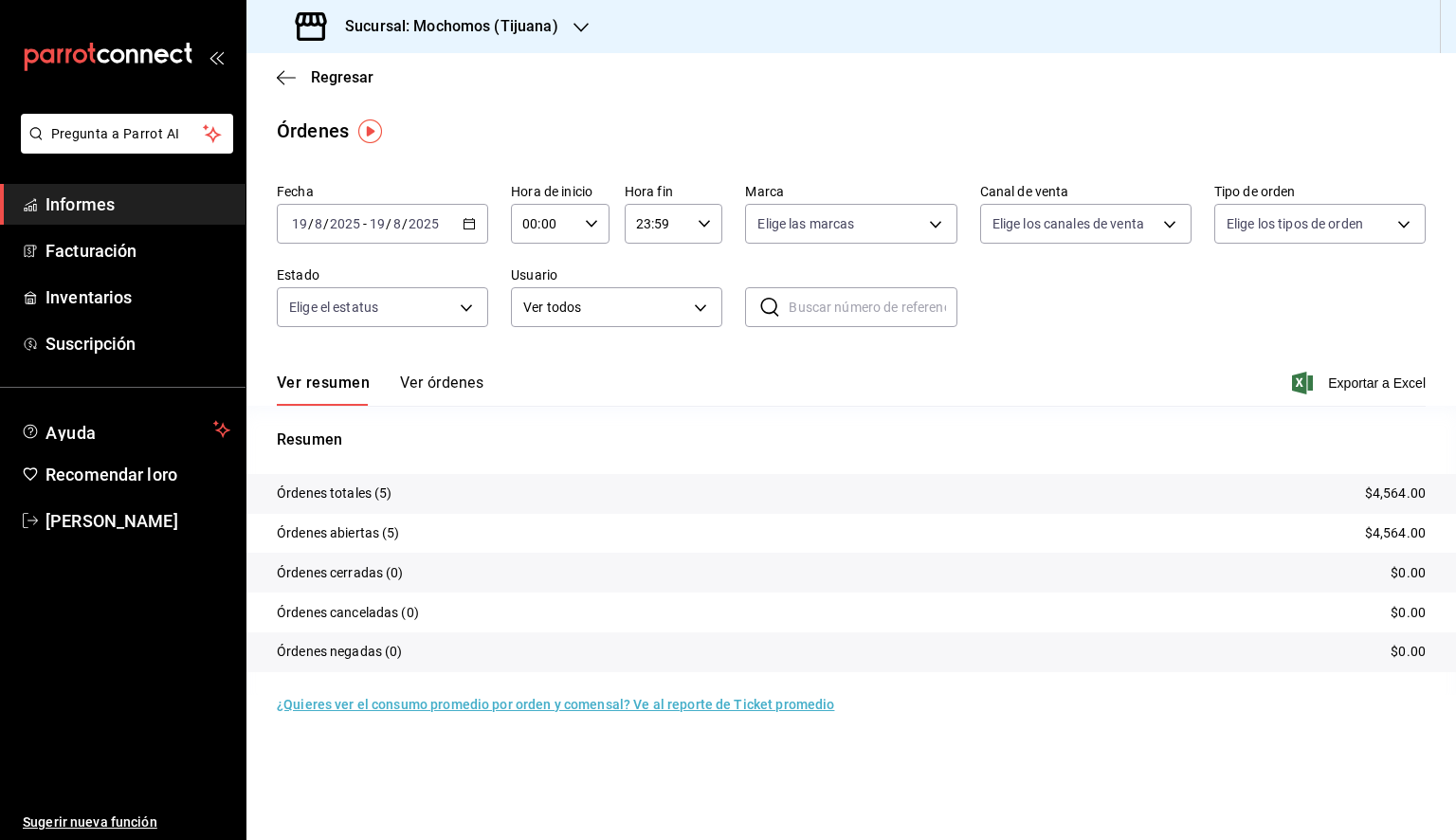
click at [469, 229] on icon "button" at bounding box center [468, 223] width 13 height 13
click at [354, 495] on font "Rango de fechas" at bounding box center [342, 493] width 100 height 15
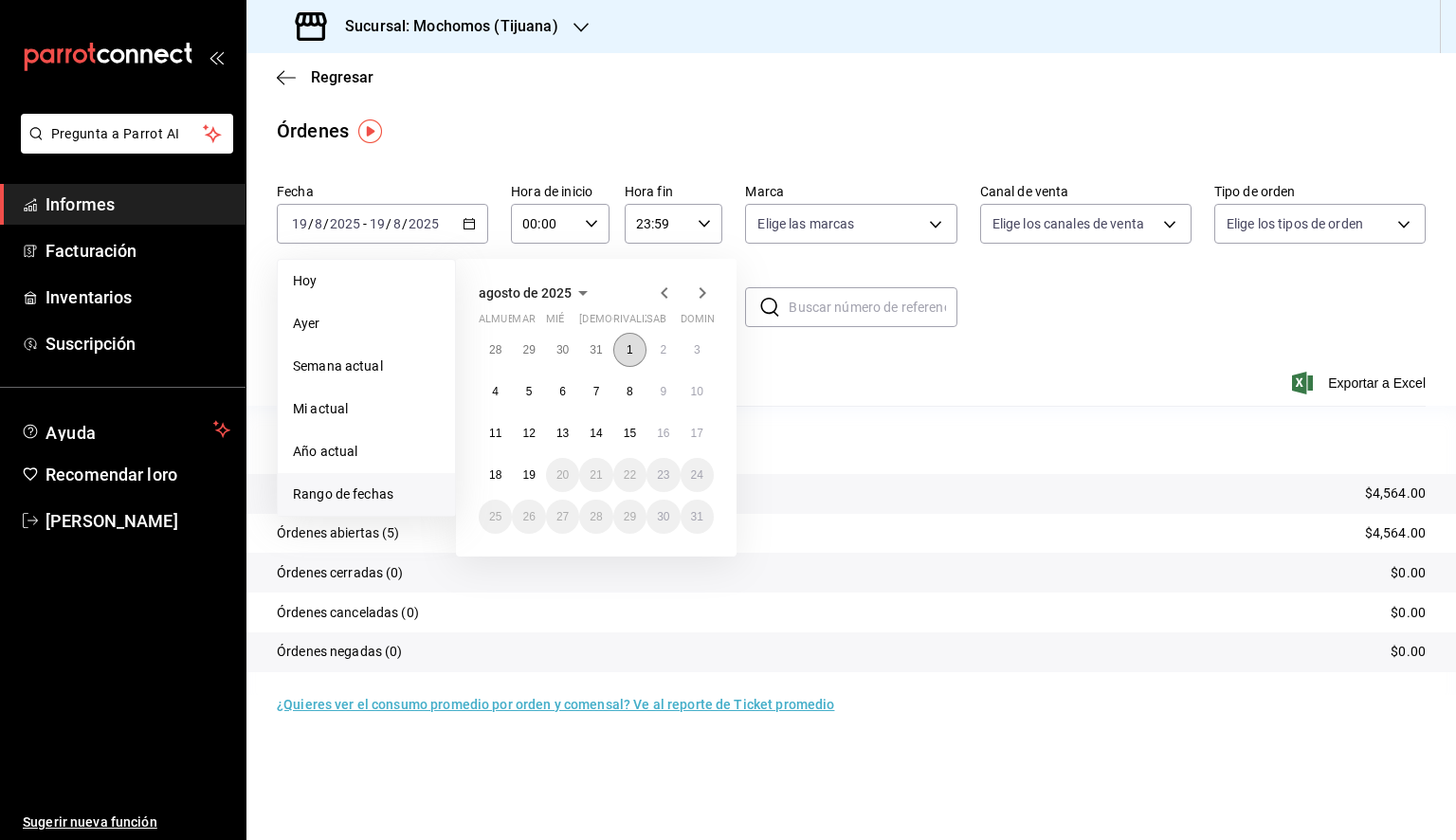
click at [633, 353] on button "1" at bounding box center [629, 350] width 33 height 34
click at [537, 477] on button "19" at bounding box center [528, 475] width 33 height 34
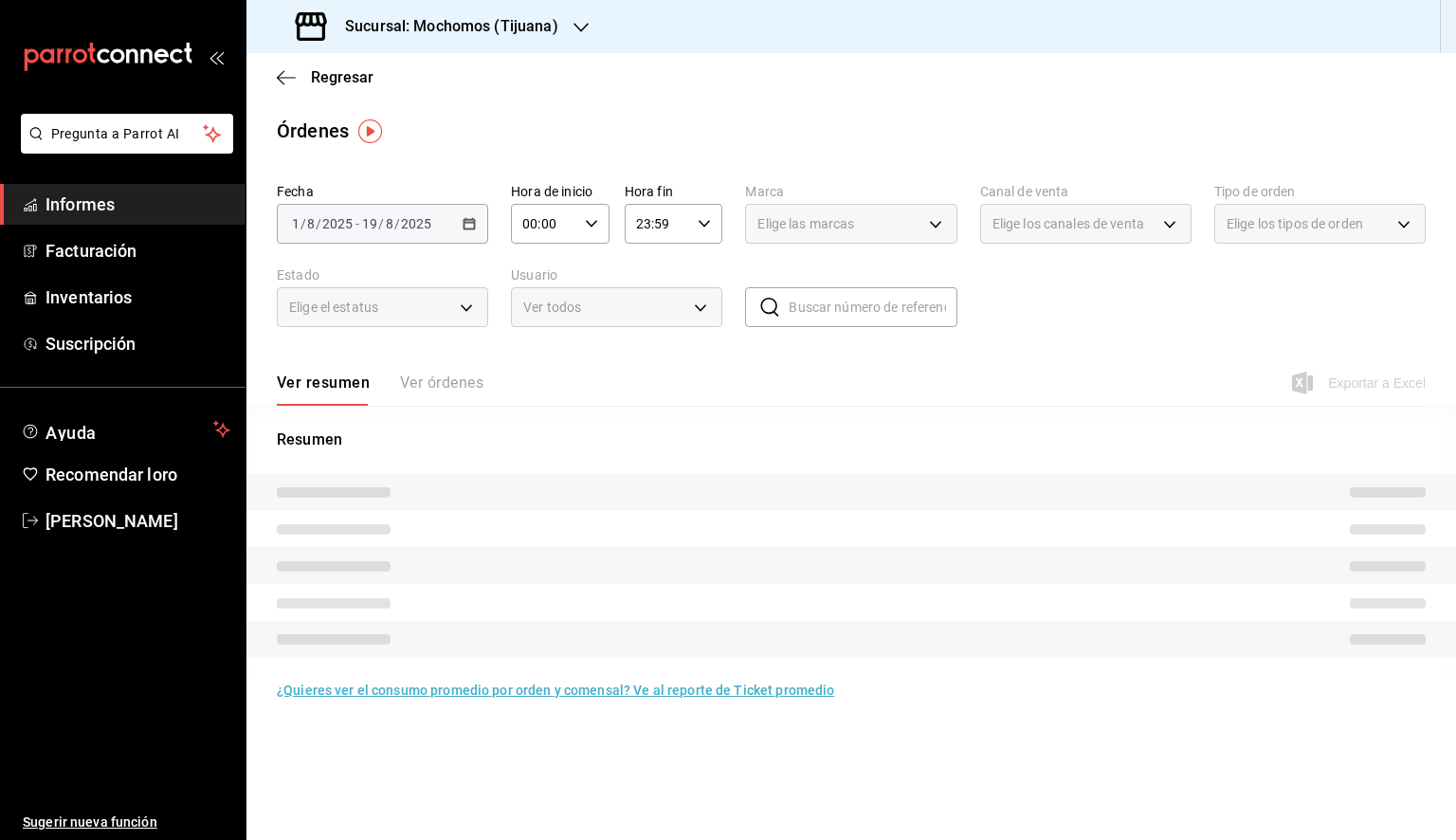
click at [592, 225] on \(Stroke\) "button" at bounding box center [591, 223] width 11 height 7
click at [539, 318] on font "05" at bounding box center [535, 310] width 15 height 15
type input "05:00"
click at [586, 267] on font "00" at bounding box center [585, 271] width 15 height 15
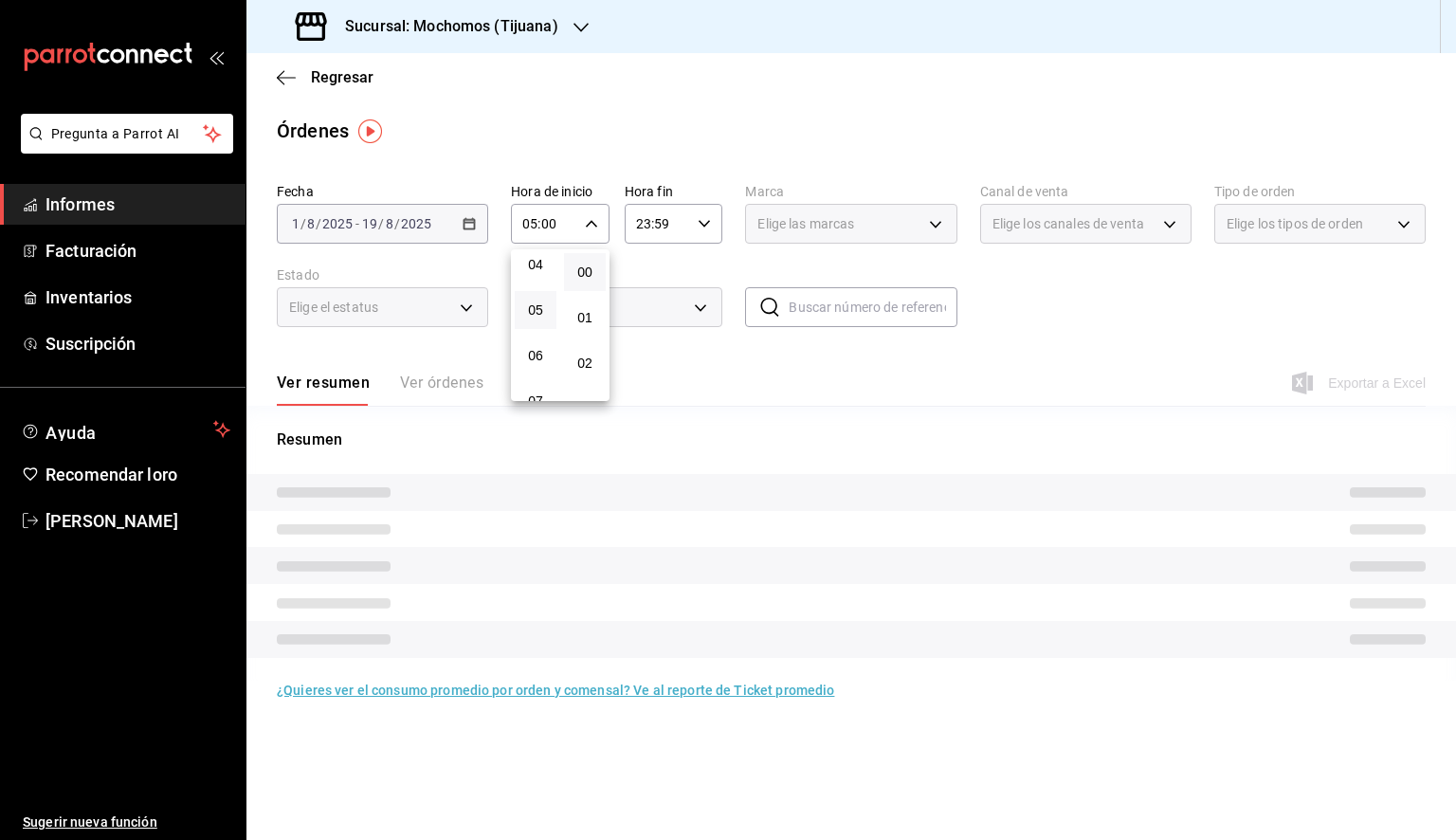
click at [683, 225] on div at bounding box center [728, 420] width 1456 height 840
click at [690, 229] on input "23:59" at bounding box center [657, 223] width 66 height 38
click at [650, 317] on font "05" at bounding box center [649, 310] width 15 height 15
click at [709, 264] on button "00" at bounding box center [699, 272] width 42 height 38
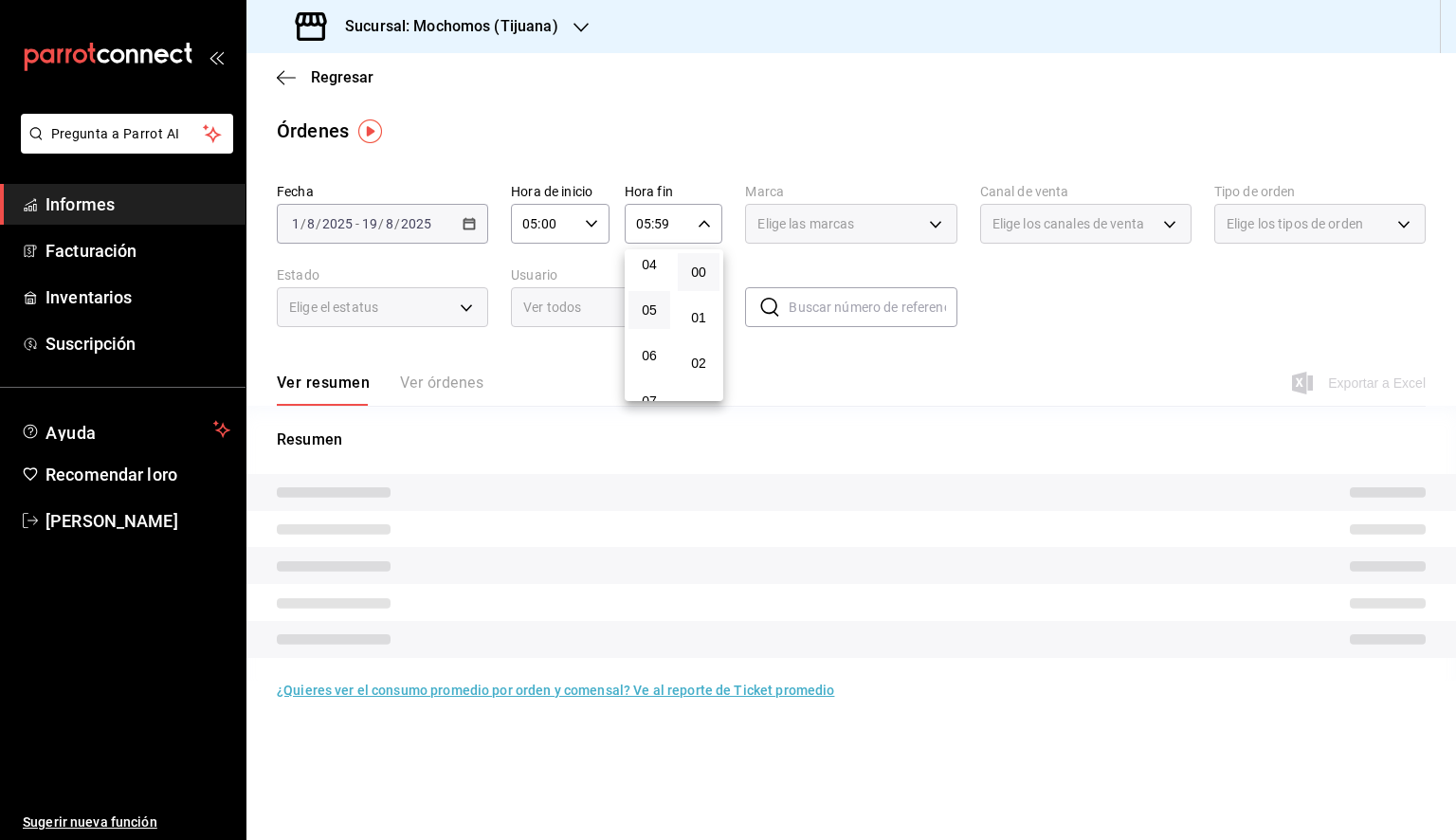
type input "05:00"
click at [872, 227] on div at bounding box center [728, 420] width 1456 height 840
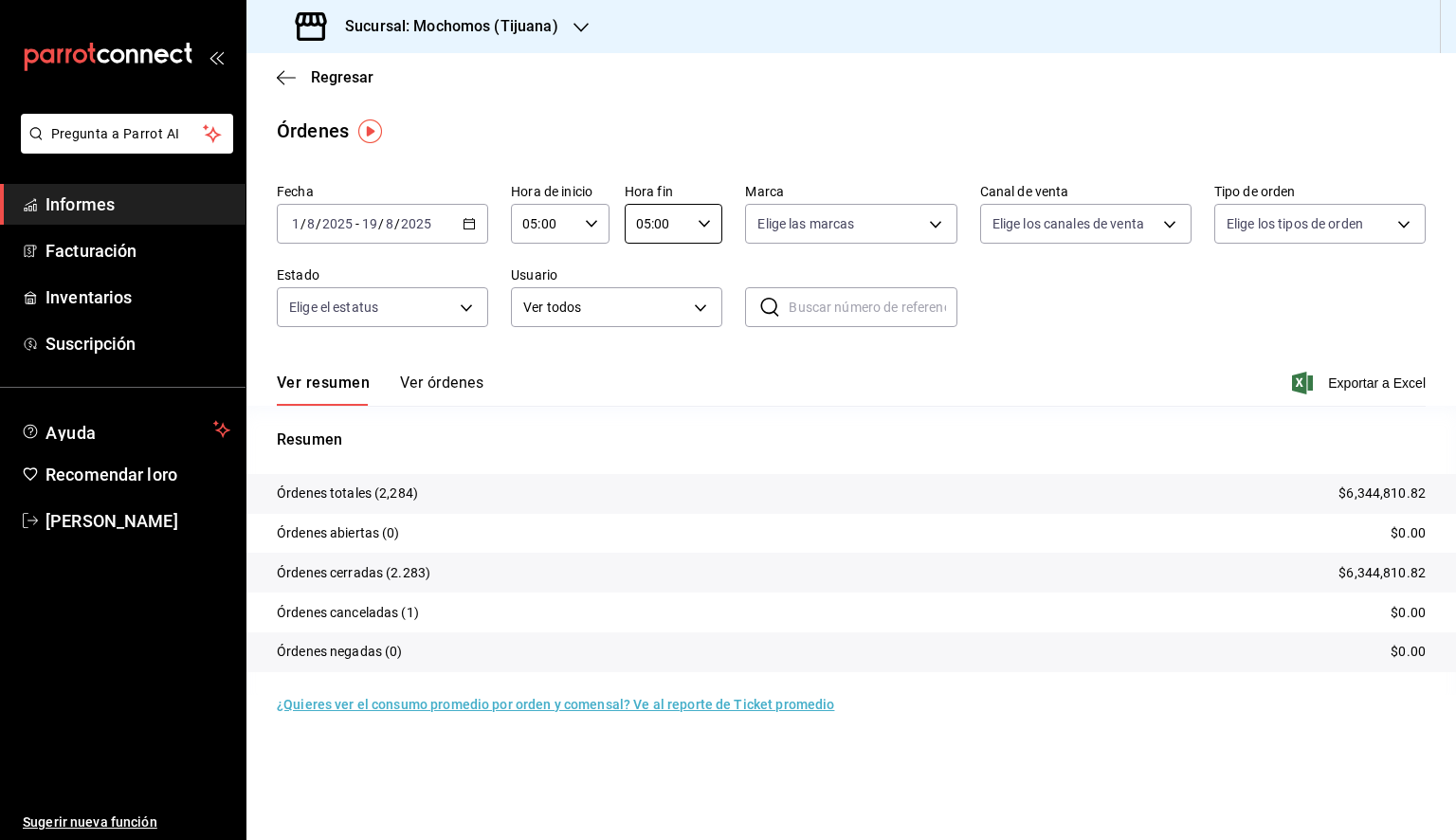
click at [872, 227] on body "Pregunta a Parrot AI Informes Facturación Inventarios Suscripción Ayuda Recomen…" at bounding box center [728, 420] width 1456 height 840
click at [820, 278] on div "Ver todos" at bounding box center [806, 295] width 97 height 41
type input "c300ab0f-4e96-434a-ab79-9fec8b673c9f"
checkbox input "true"
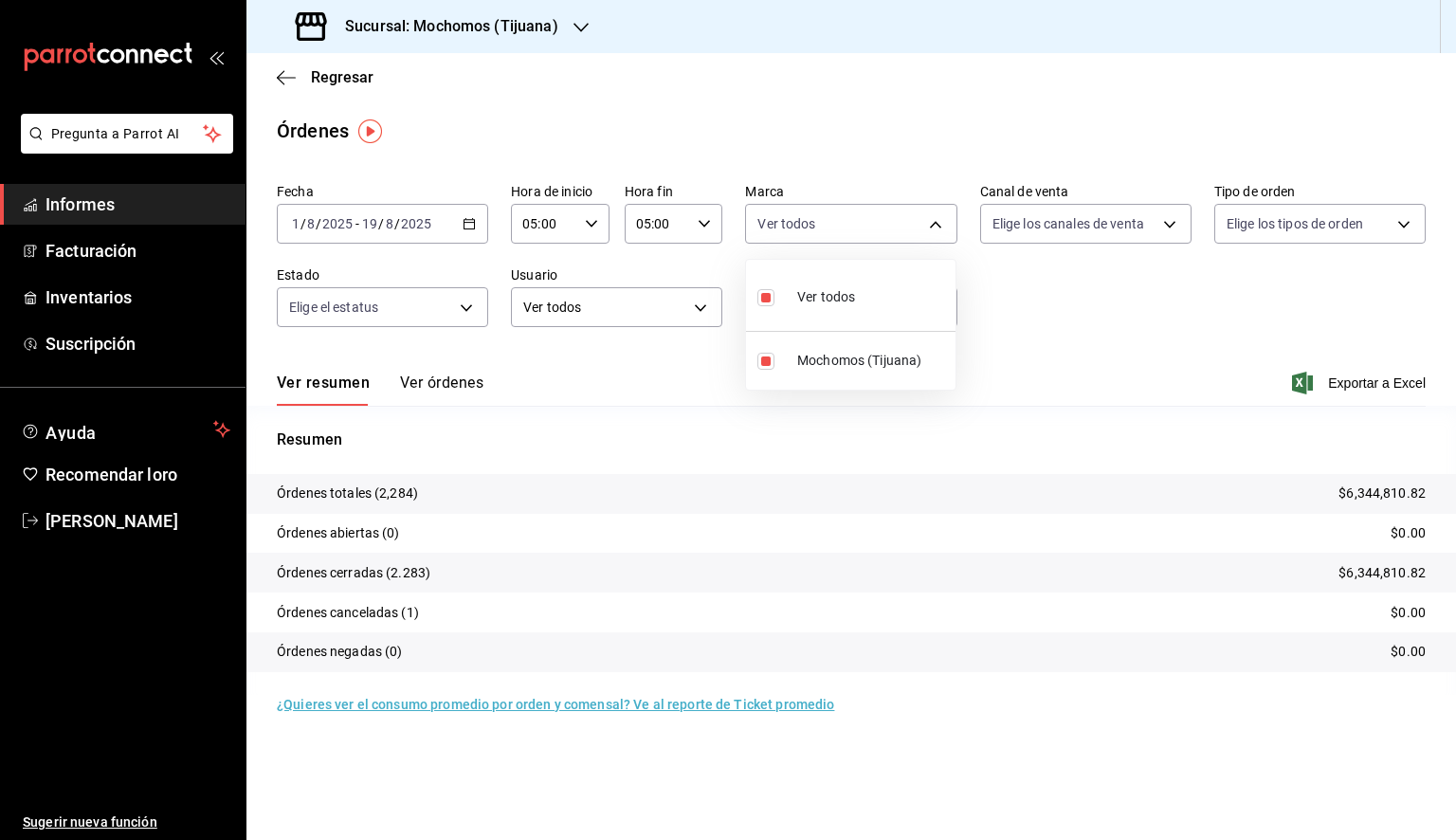
click at [1357, 377] on div at bounding box center [728, 420] width 1456 height 840
click at [1356, 381] on font "Exportar a Excel" at bounding box center [1377, 382] width 97 height 15
click at [1338, 390] on font "Exportar a Excel" at bounding box center [1377, 382] width 97 height 15
click at [1317, 84] on div "Regresar" at bounding box center [851, 76] width 1210 height 49
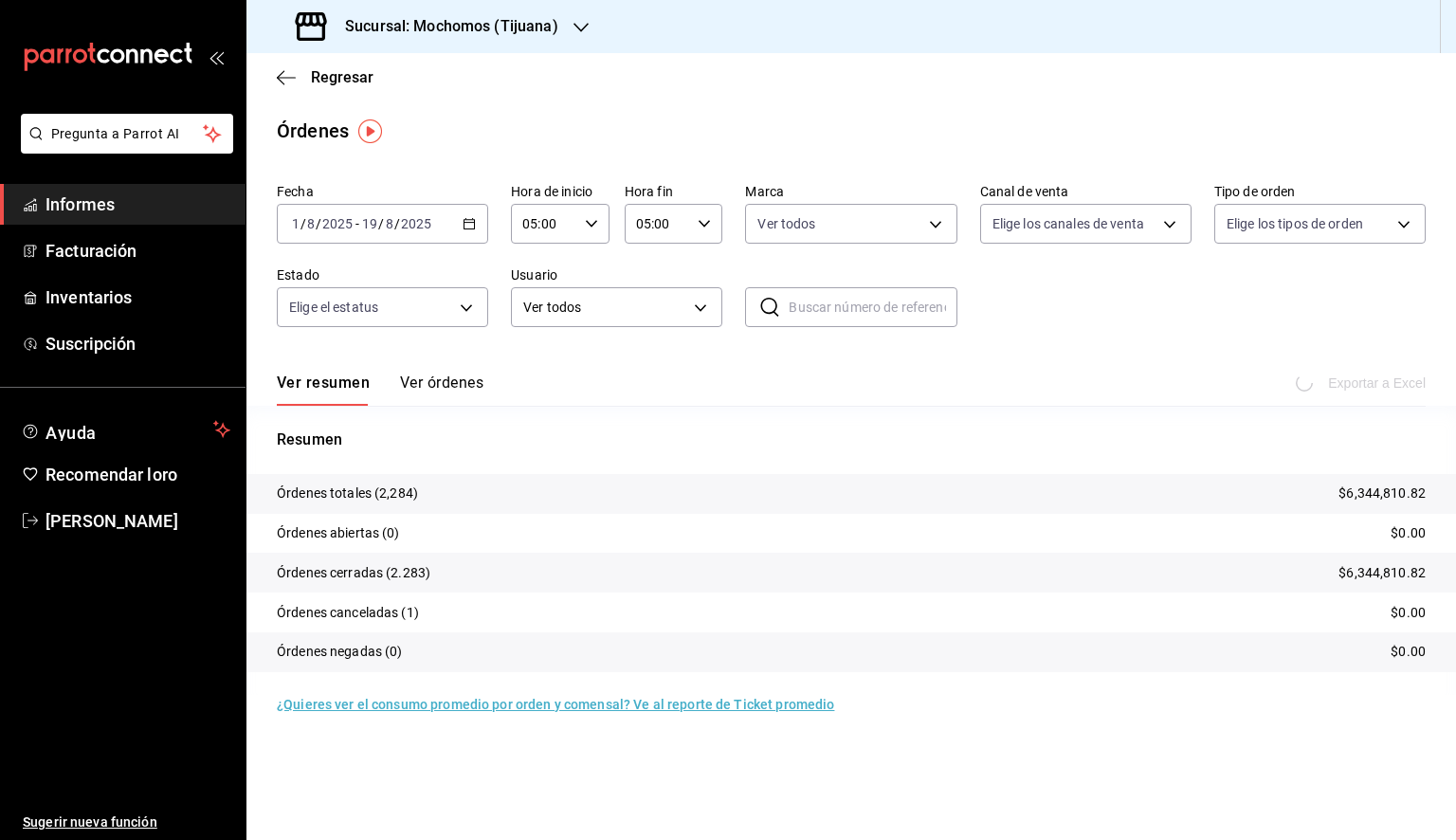
click at [560, 29] on div "Sucursal: Mochomos (Tijuana)" at bounding box center [429, 26] width 334 height 53
click at [313, 81] on font "Animal (Tijuana)" at bounding box center [353, 80] width 184 height 15
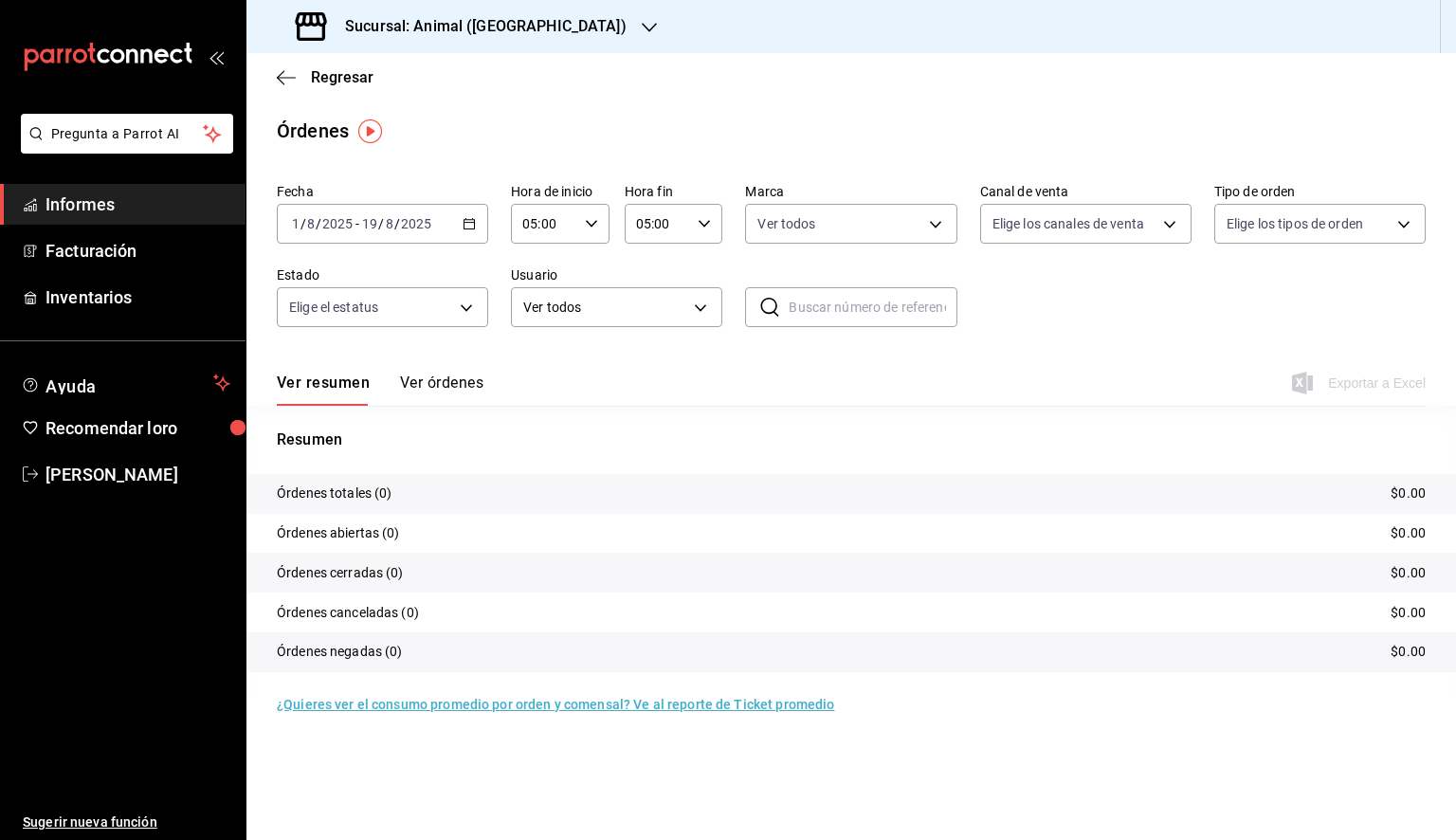
click at [464, 226] on \(Stroke\) "button" at bounding box center [468, 224] width 11 height 11
click at [369, 497] on font "Rango de fechas" at bounding box center [342, 493] width 100 height 15
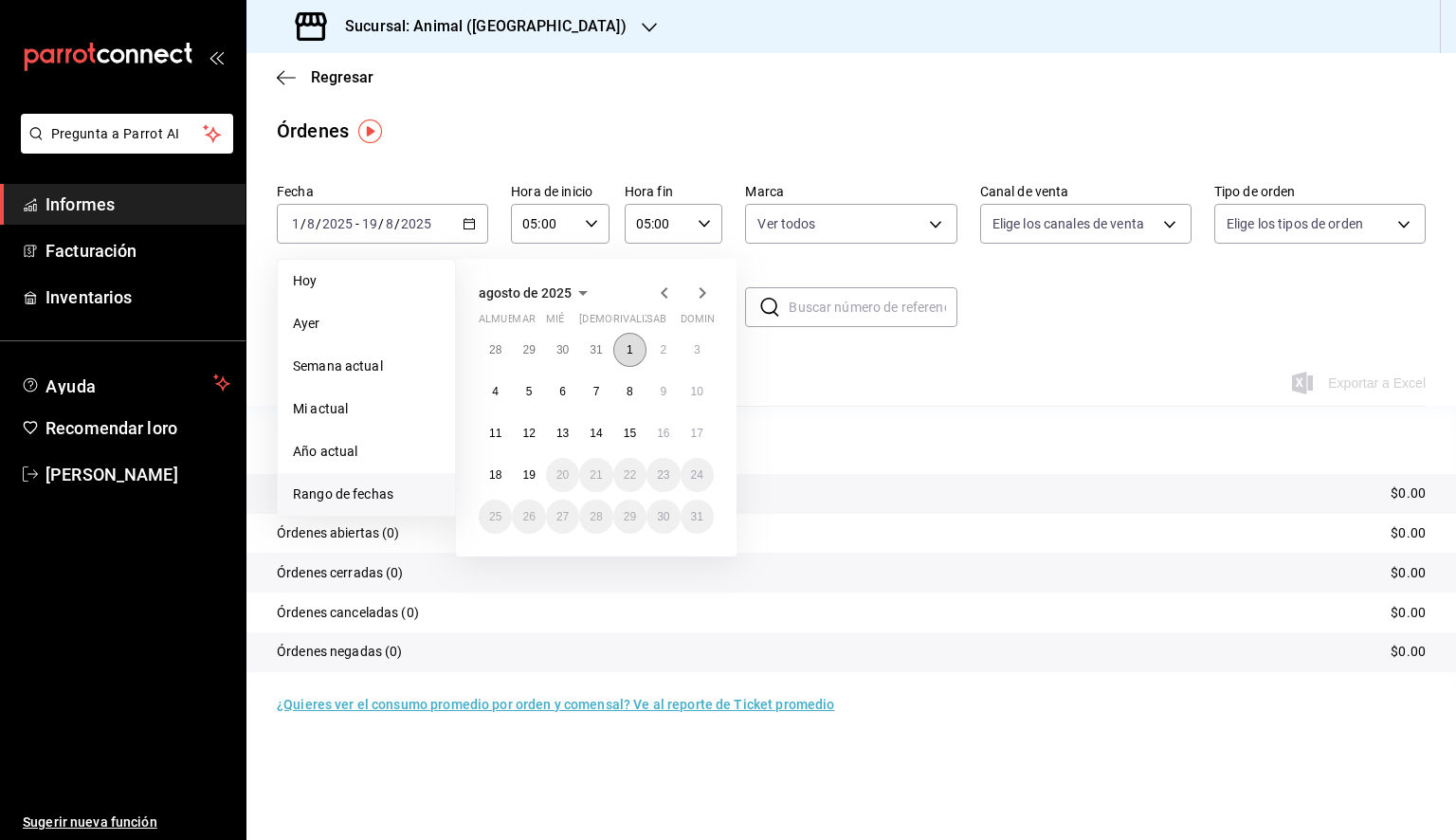
click at [616, 338] on button "1" at bounding box center [629, 350] width 33 height 34
click at [524, 481] on button "19" at bounding box center [528, 475] width 33 height 34
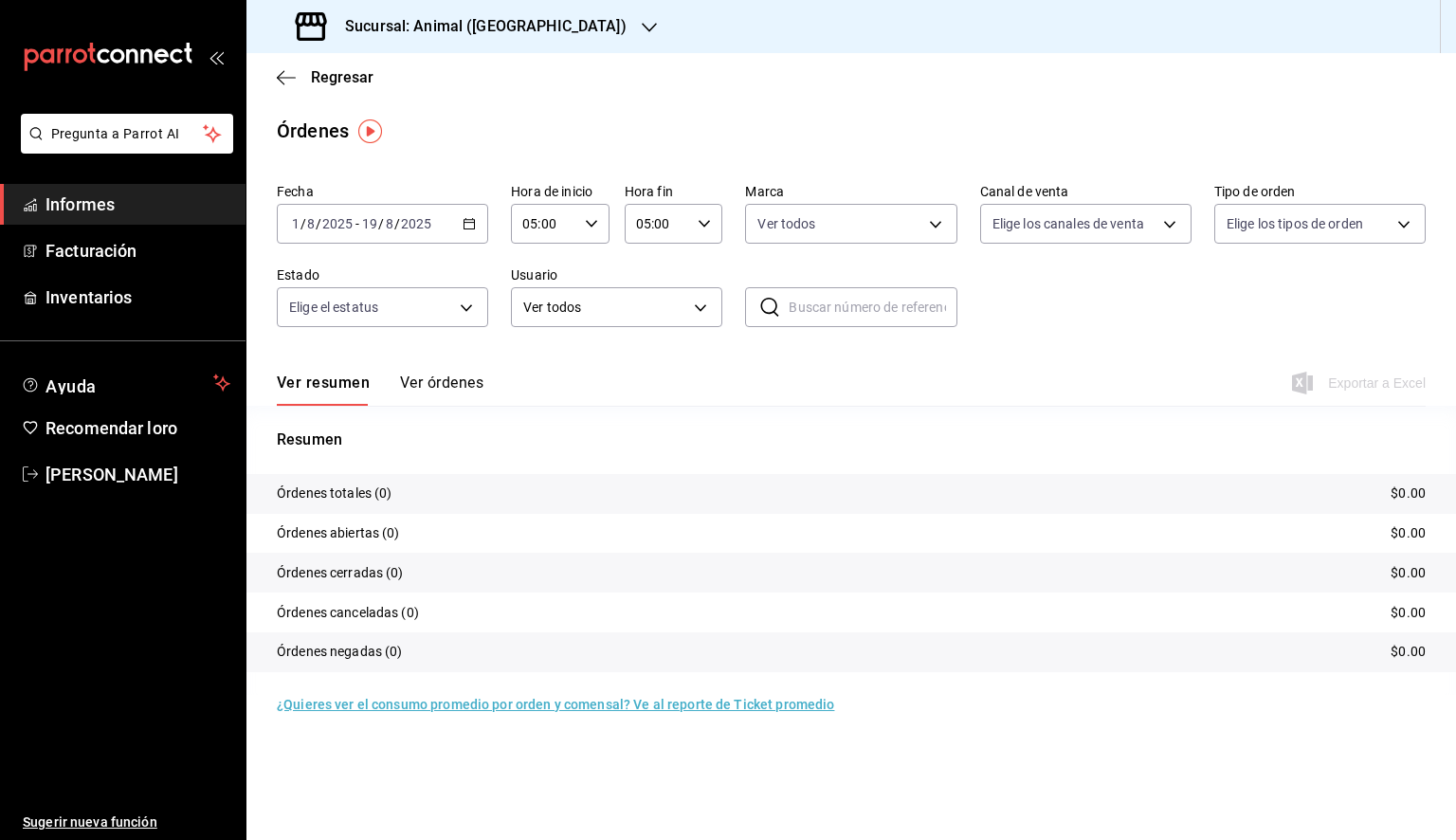
click at [582, 214] on div "05:00 Hora de inicio" at bounding box center [560, 223] width 98 height 40
click at [843, 212] on div at bounding box center [728, 420] width 1456 height 840
click at [831, 230] on body "Pregunta a Parrot AI Informes Facturación Inventarios Ayuda Recomendar loro Dan…" at bounding box center [728, 420] width 1456 height 840
click at [815, 304] on font "Ver todos" at bounding box center [826, 296] width 58 height 15
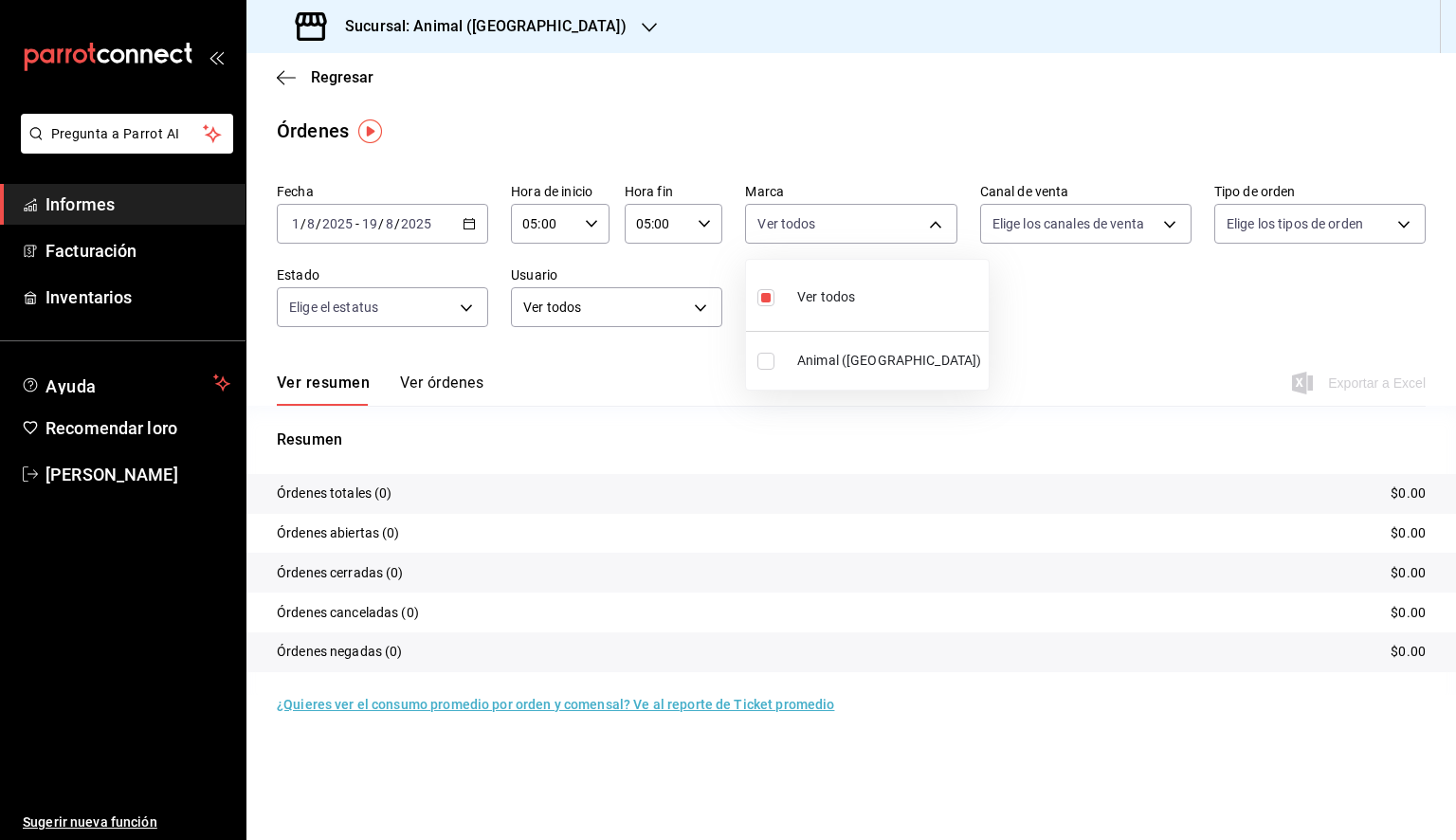
checkbox input "false"
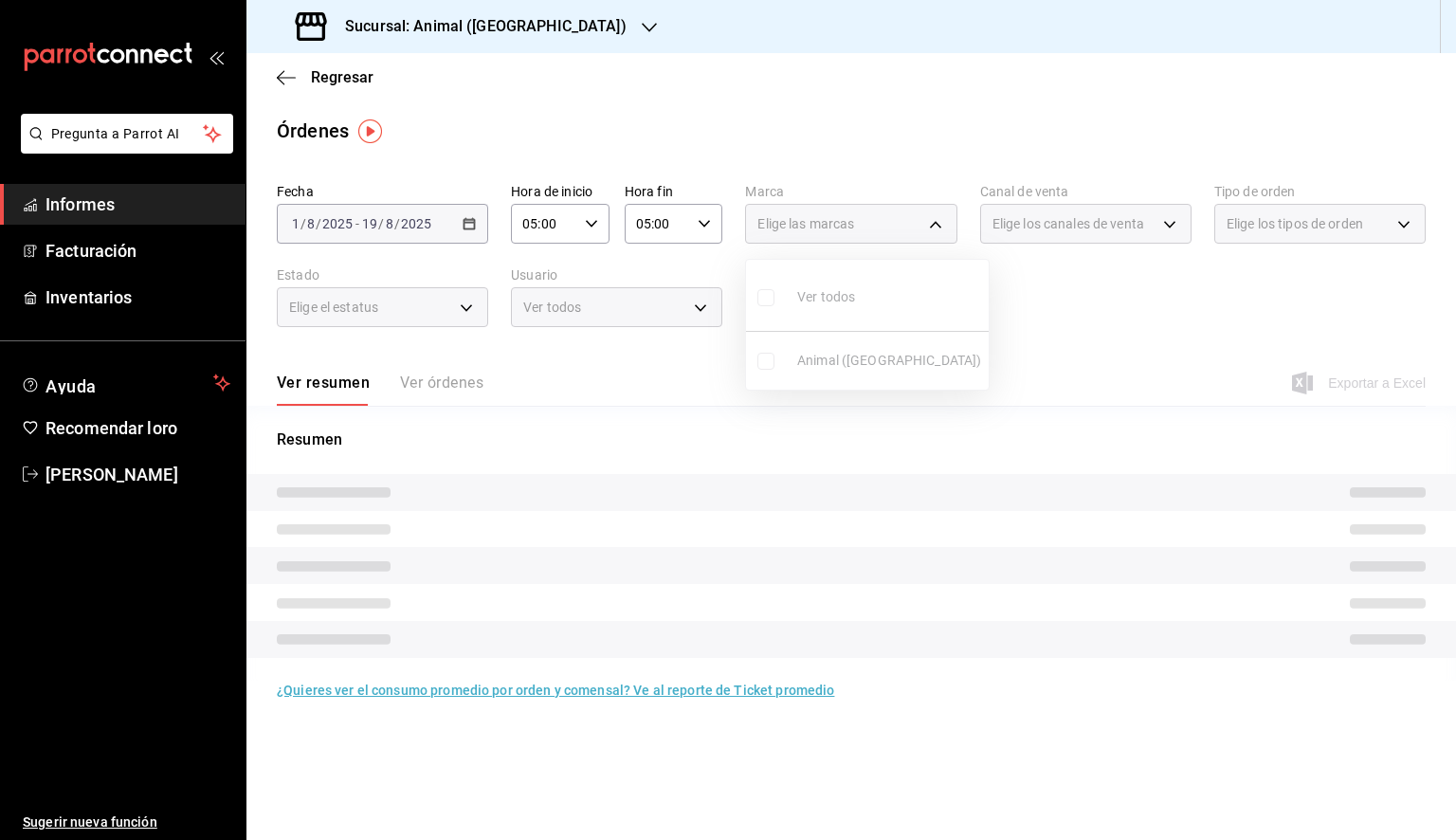
click at [817, 298] on ul "Ver todos Animal (Tijuana)" at bounding box center [867, 325] width 242 height 130
